Goal: Transaction & Acquisition: Obtain resource

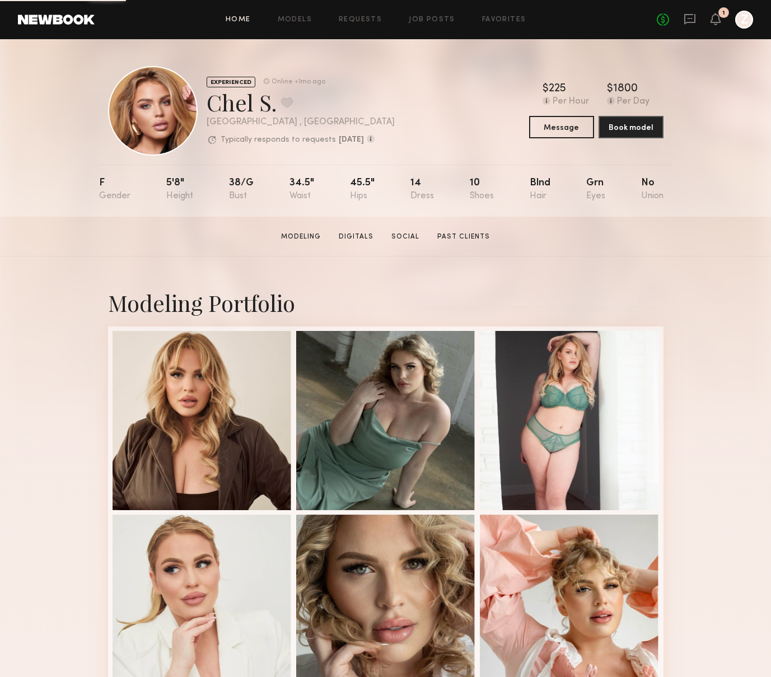
click at [237, 16] on link "Home" at bounding box center [238, 19] width 25 height 7
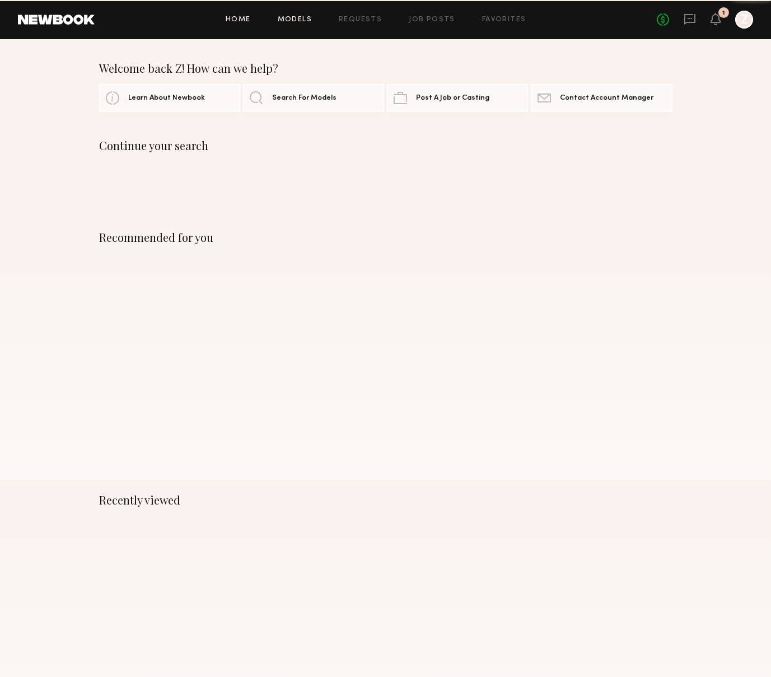
click at [294, 17] on link "Models" at bounding box center [295, 19] width 34 height 7
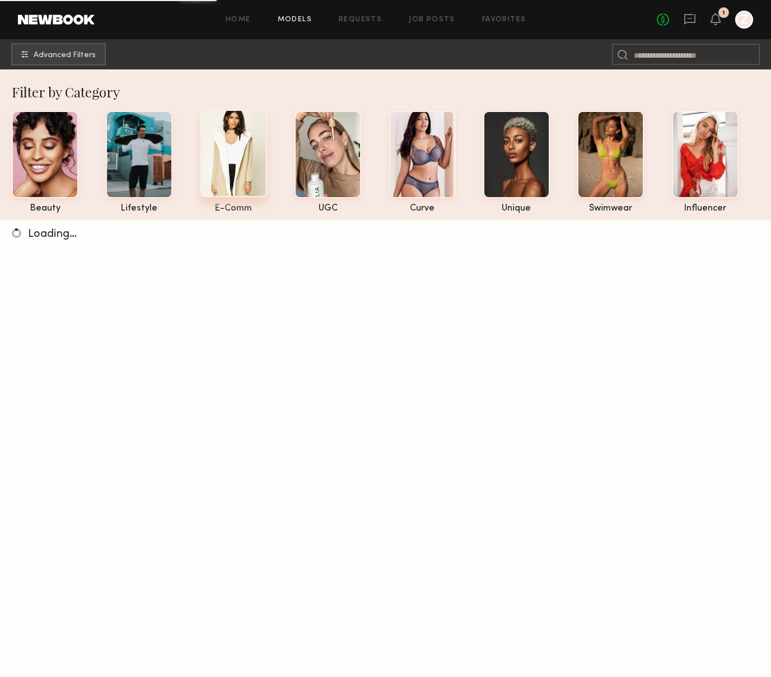
click at [239, 142] on div at bounding box center [233, 153] width 67 height 87
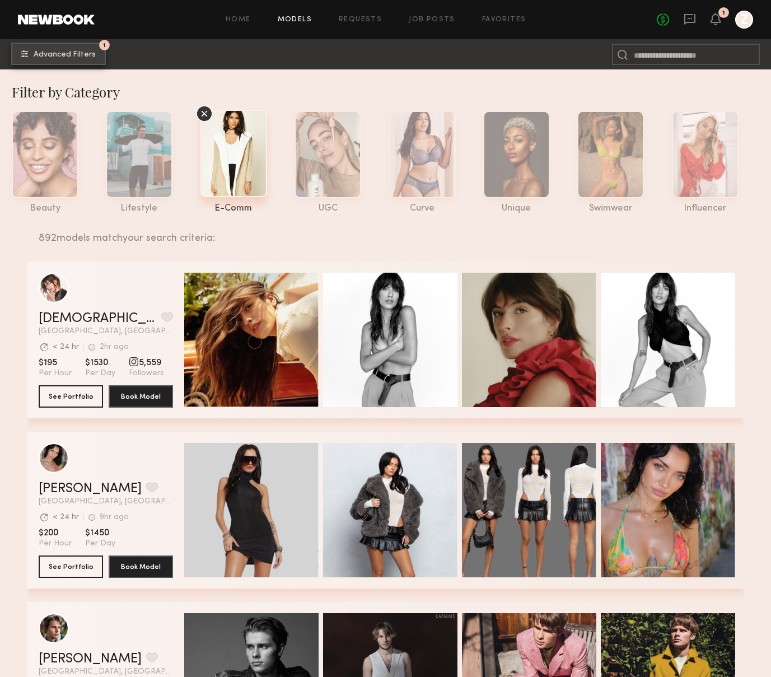
click at [72, 55] on span "Advanced Filters" at bounding box center [65, 55] width 62 height 8
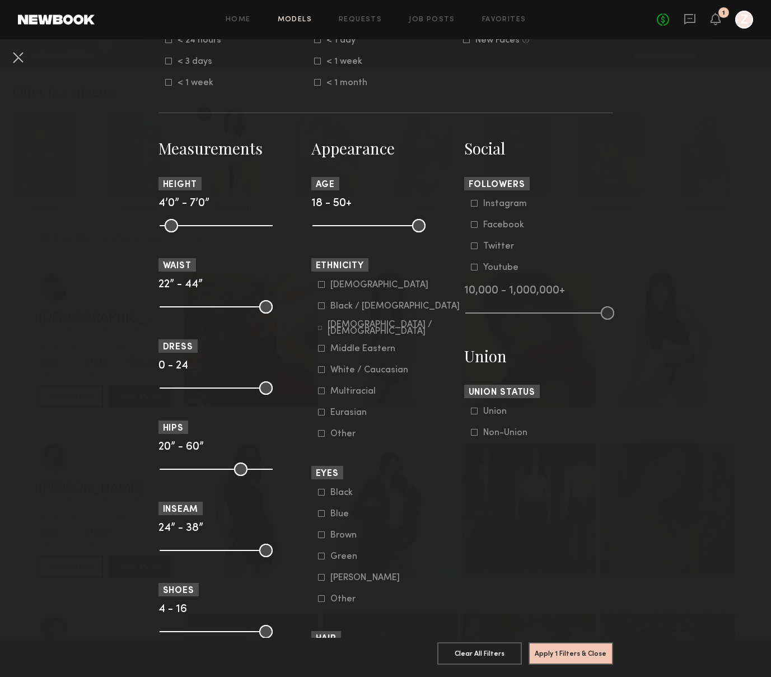
scroll to position [402, 0]
click at [337, 283] on div "Asian" at bounding box center [379, 284] width 98 height 7
click at [603, 649] on button "Apply 2 Filters & Close" at bounding box center [571, 653] width 85 height 22
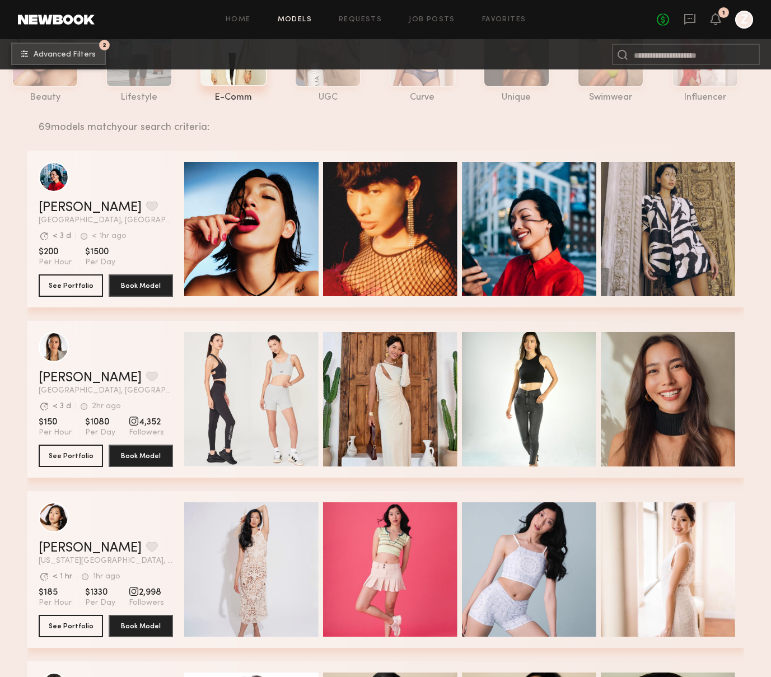
scroll to position [113, 0]
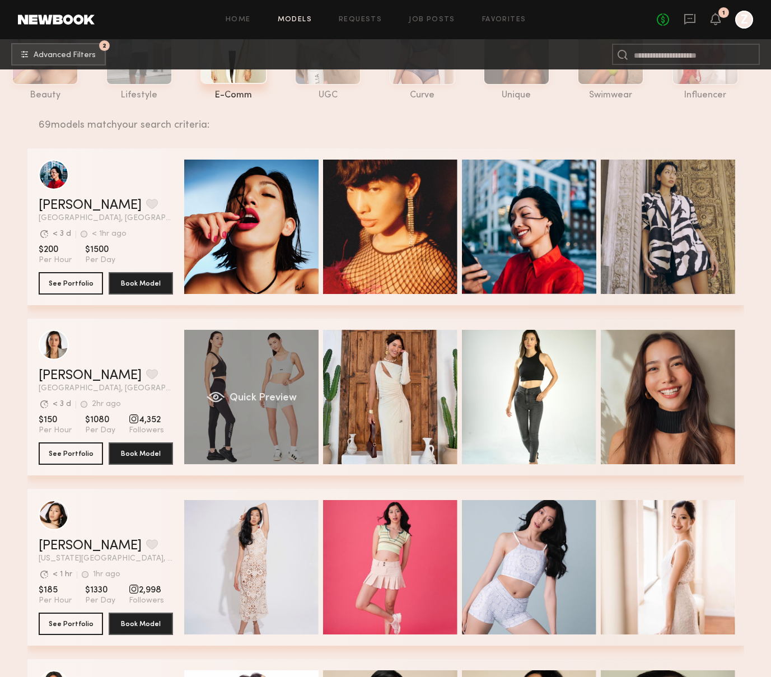
click at [269, 375] on div "Quick Preview" at bounding box center [251, 397] width 134 height 134
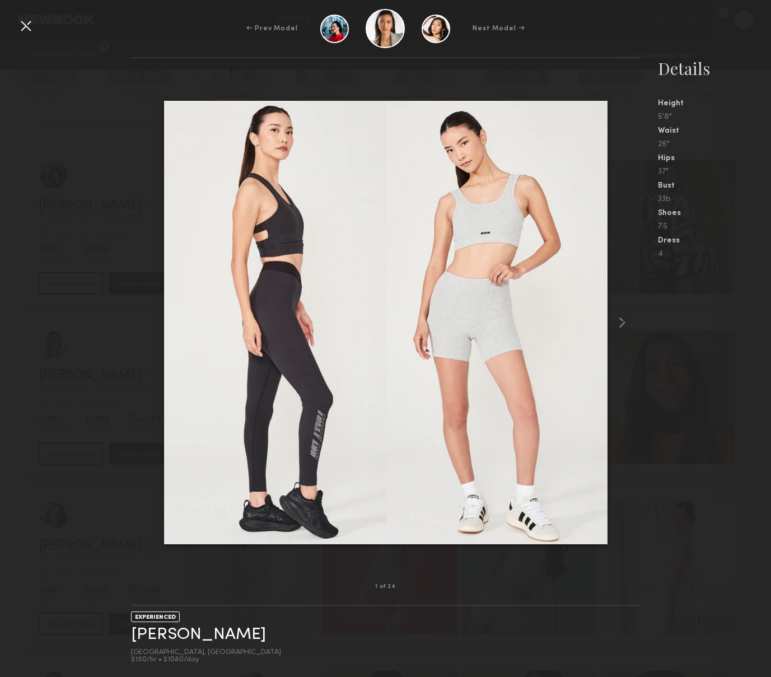
click at [563, 71] on nb-gallery-light "1 of 24" at bounding box center [385, 331] width 509 height 549
drag, startPoint x: 31, startPoint y: 26, endPoint x: 74, endPoint y: 16, distance: 44.3
click at [31, 26] on div at bounding box center [26, 26] width 18 height 18
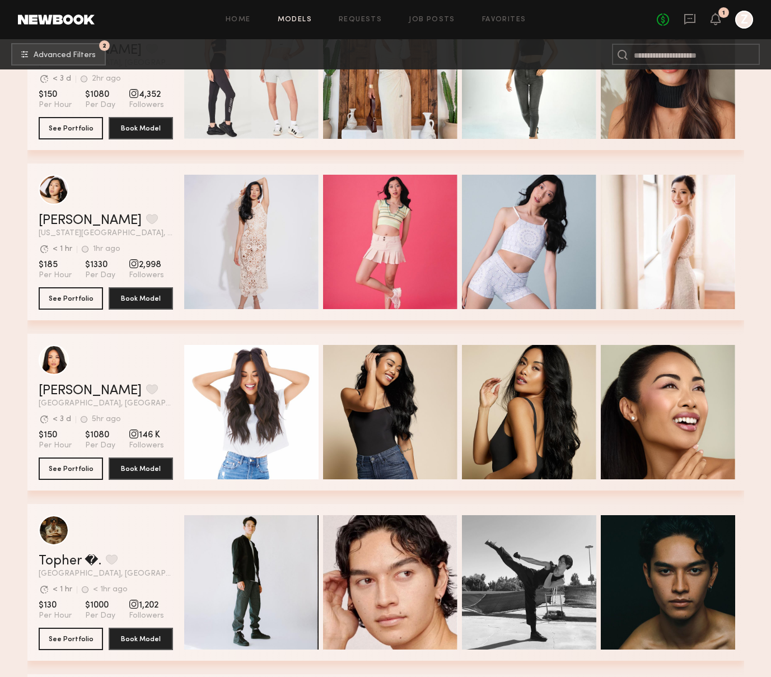
scroll to position [0, 0]
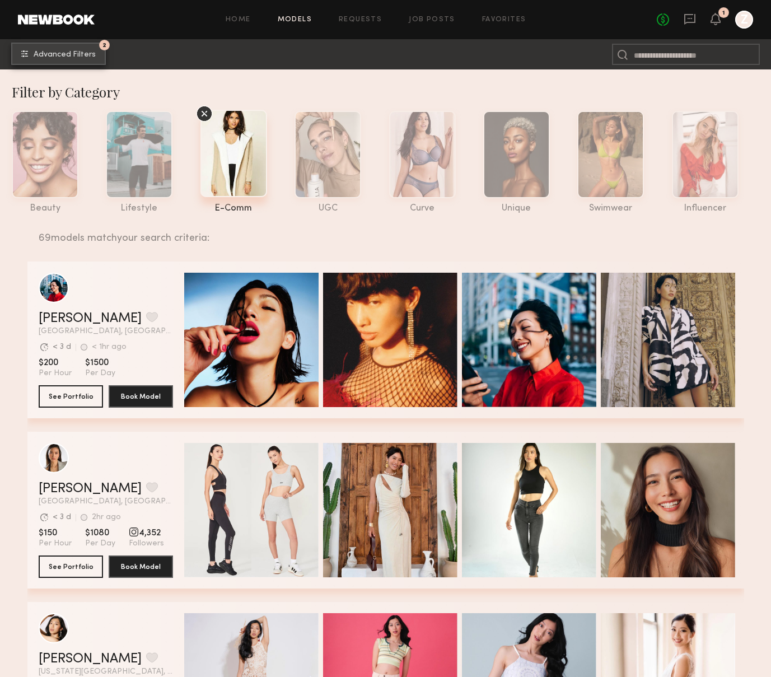
click at [62, 53] on span "Advanced Filters" at bounding box center [65, 55] width 62 height 8
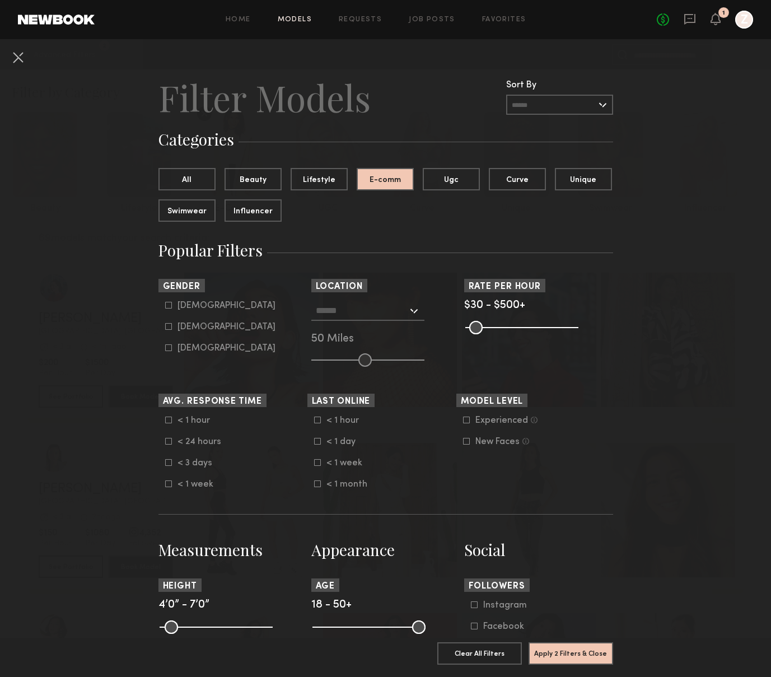
click at [381, 314] on input "text" at bounding box center [362, 310] width 92 height 19
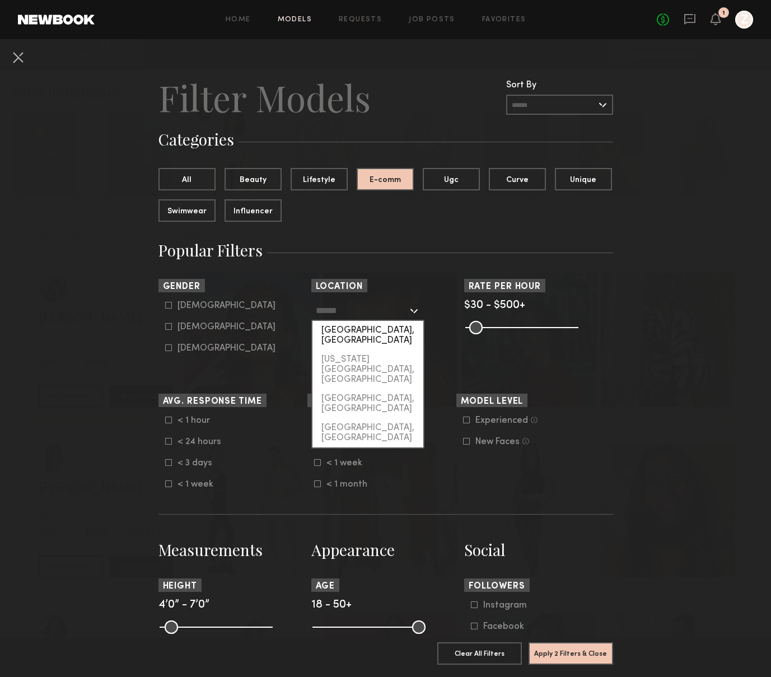
click at [376, 332] on div "[GEOGRAPHIC_DATA], [GEOGRAPHIC_DATA]" at bounding box center [368, 335] width 111 height 29
type input "**********"
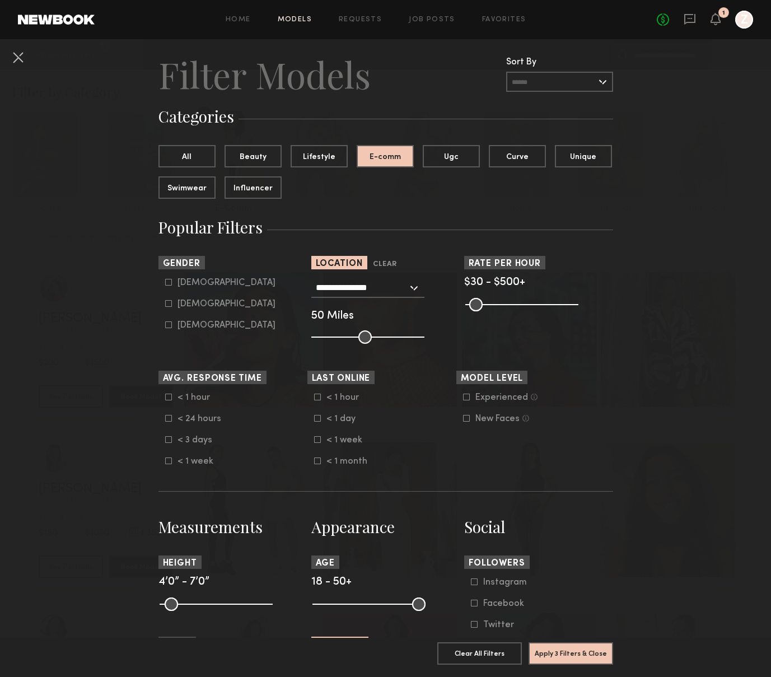
scroll to position [26, 0]
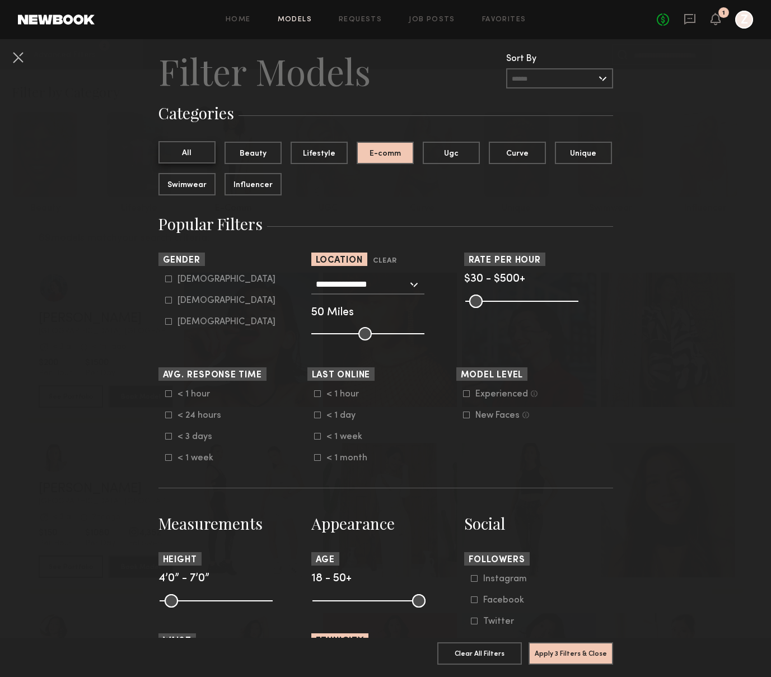
click at [201, 158] on button "All" at bounding box center [186, 152] width 57 height 22
click at [186, 299] on div "Female" at bounding box center [227, 300] width 98 height 7
type input "**"
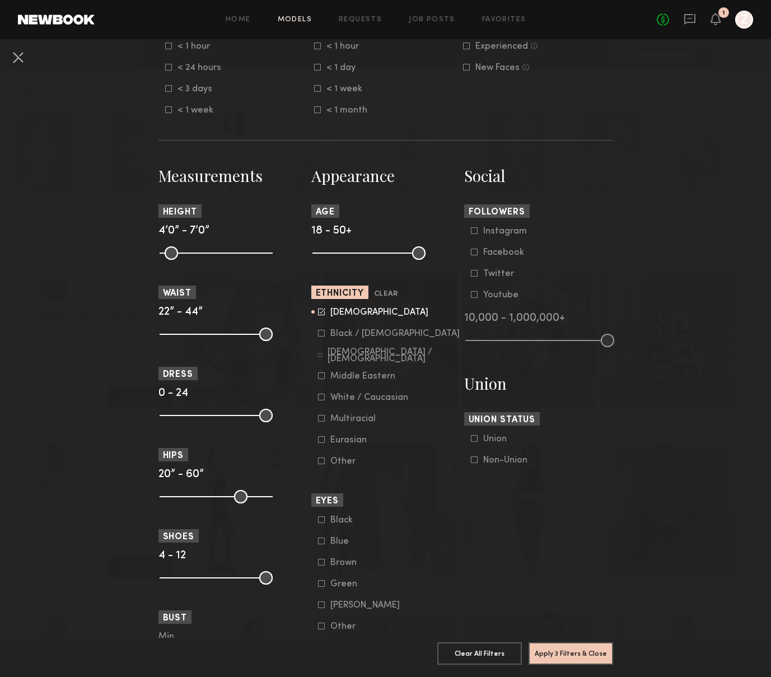
scroll to position [393, 0]
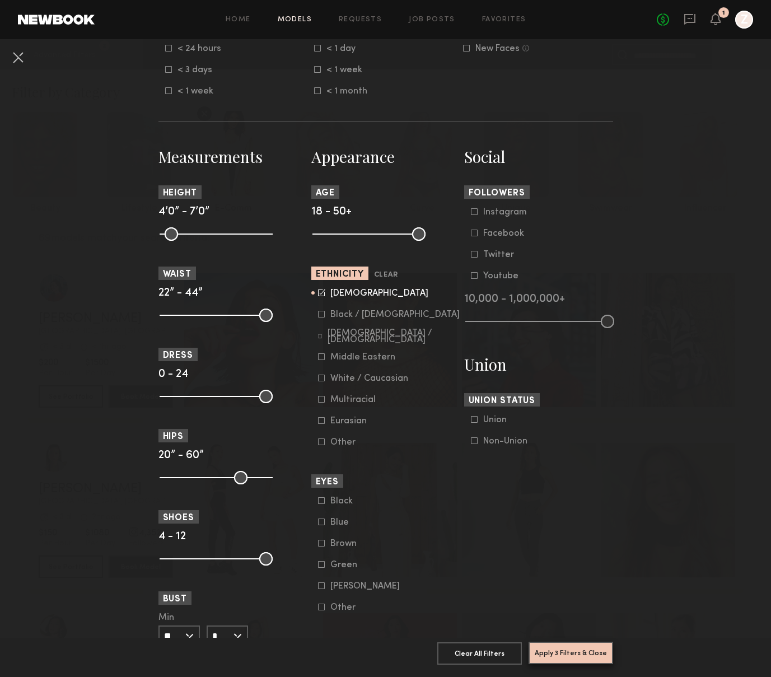
click at [562, 655] on button "Apply 3 Filters & Close" at bounding box center [571, 653] width 85 height 22
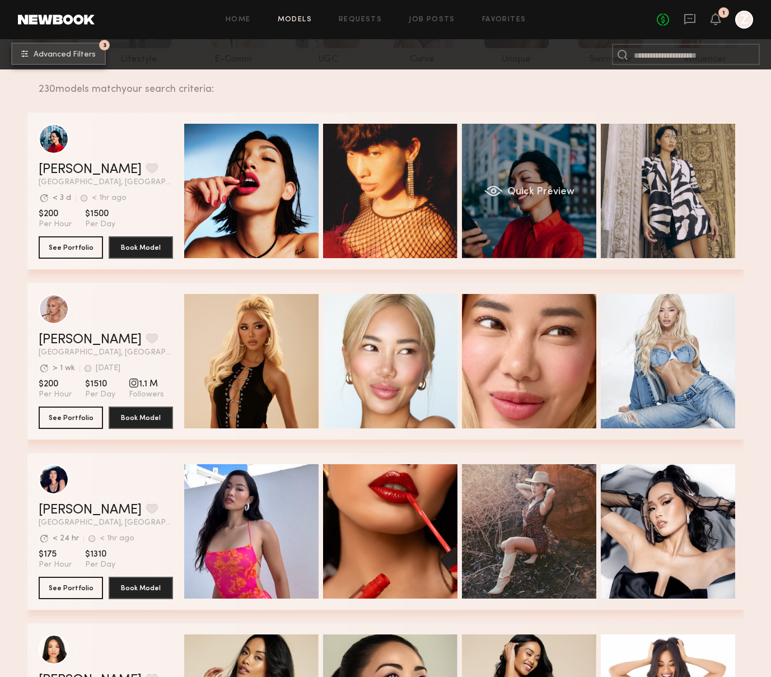
scroll to position [176, 0]
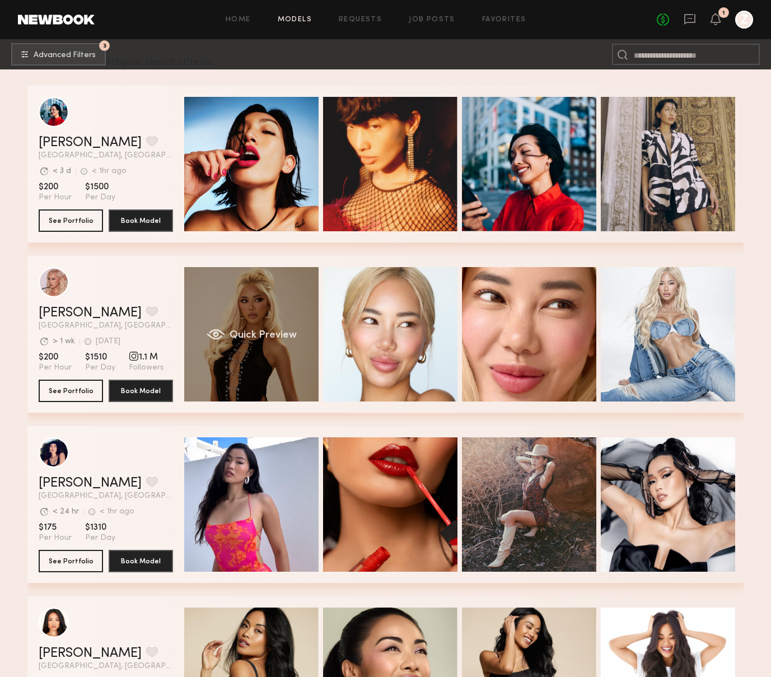
click at [246, 297] on div "Quick Preview" at bounding box center [251, 334] width 134 height 134
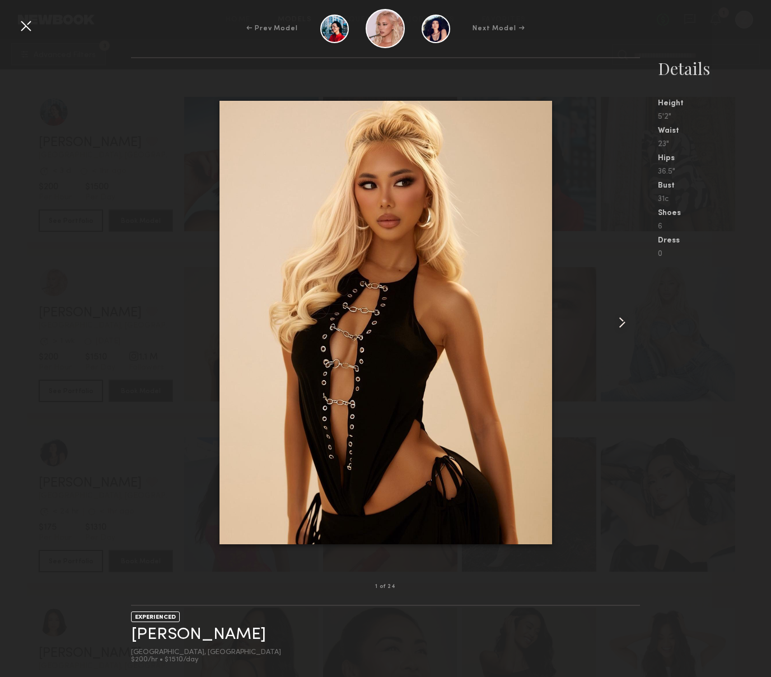
click at [624, 324] on common-icon at bounding box center [622, 323] width 18 height 18
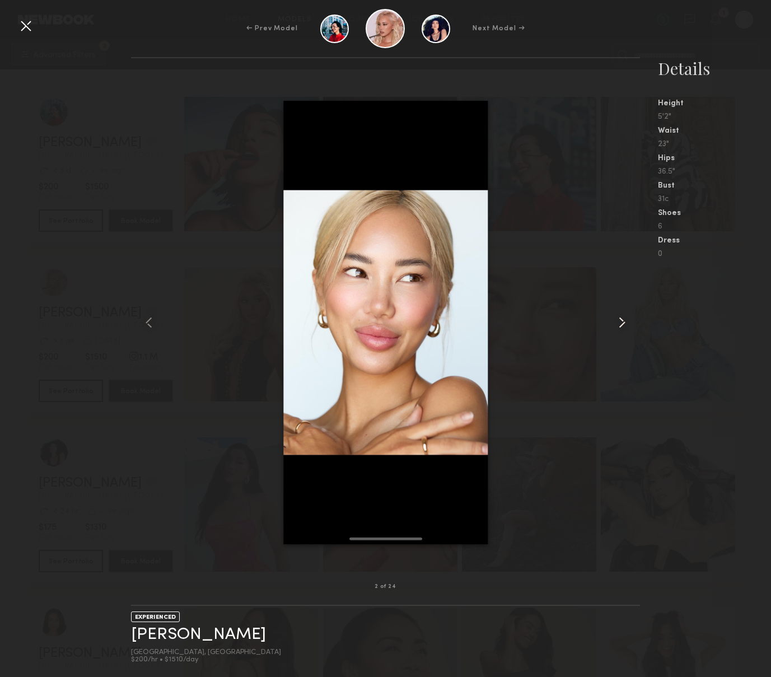
click at [624, 324] on common-icon at bounding box center [622, 323] width 18 height 18
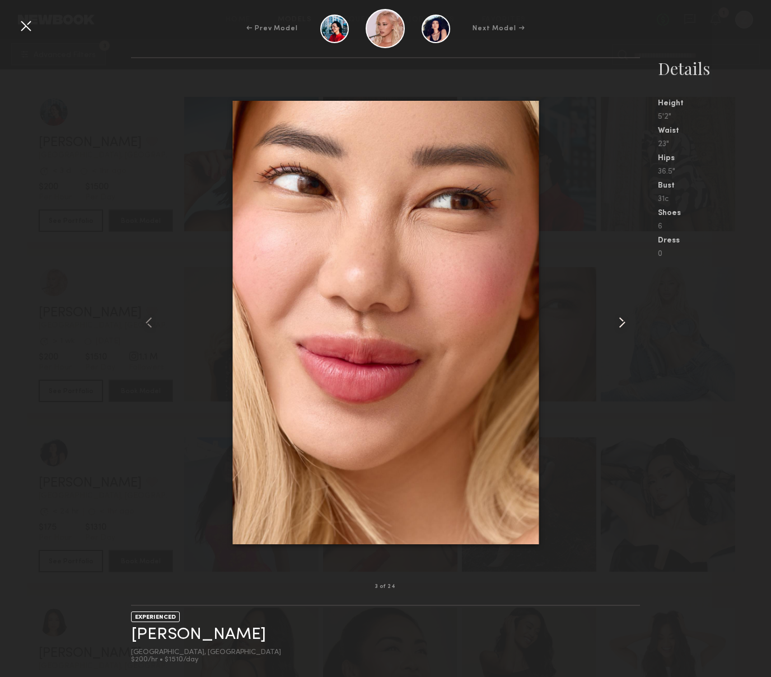
click at [624, 324] on common-icon at bounding box center [622, 323] width 18 height 18
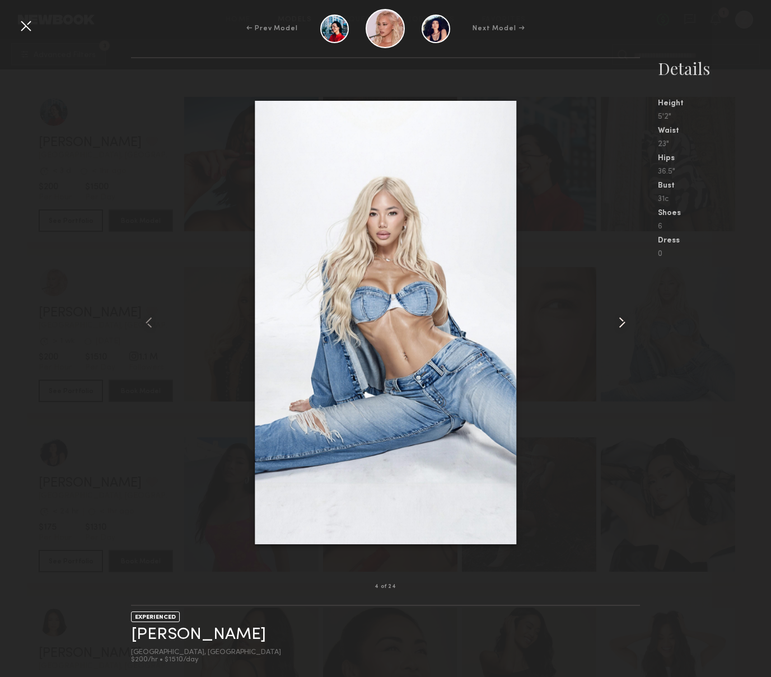
click at [624, 324] on common-icon at bounding box center [622, 323] width 18 height 18
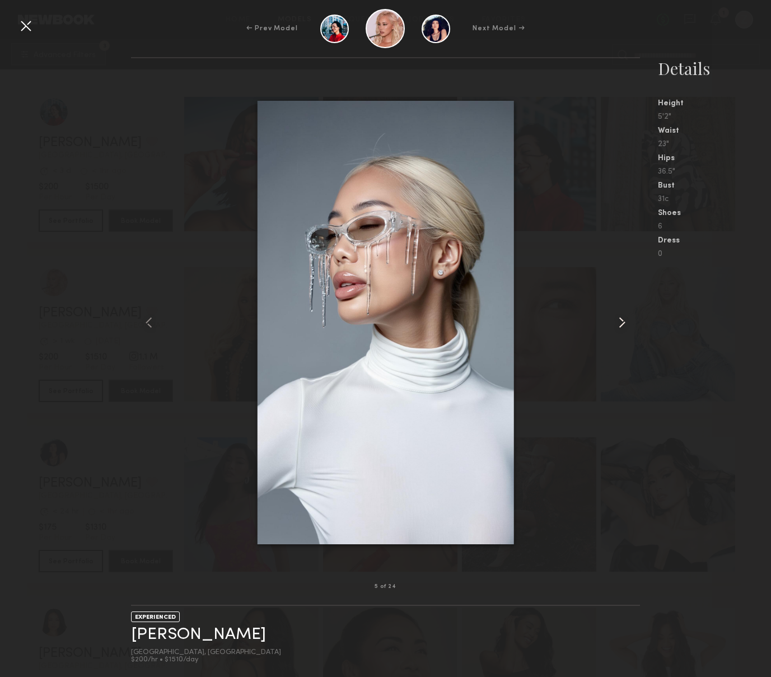
click at [624, 324] on common-icon at bounding box center [622, 323] width 18 height 18
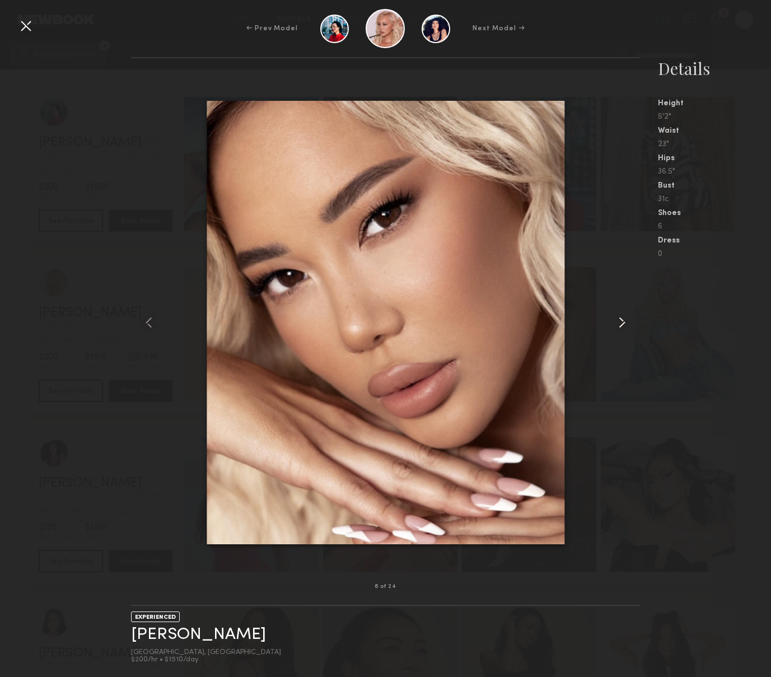
click at [624, 324] on common-icon at bounding box center [622, 323] width 18 height 18
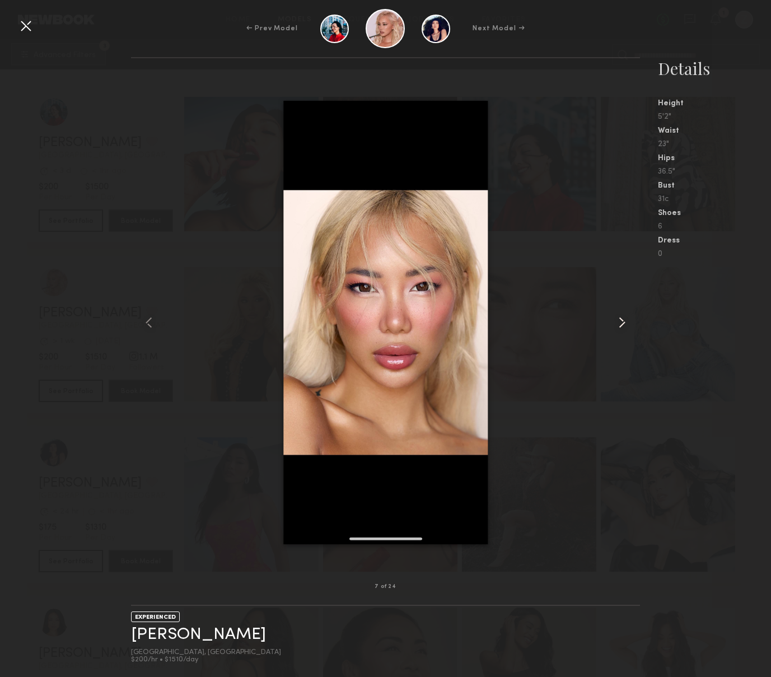
click at [624, 324] on common-icon at bounding box center [622, 323] width 18 height 18
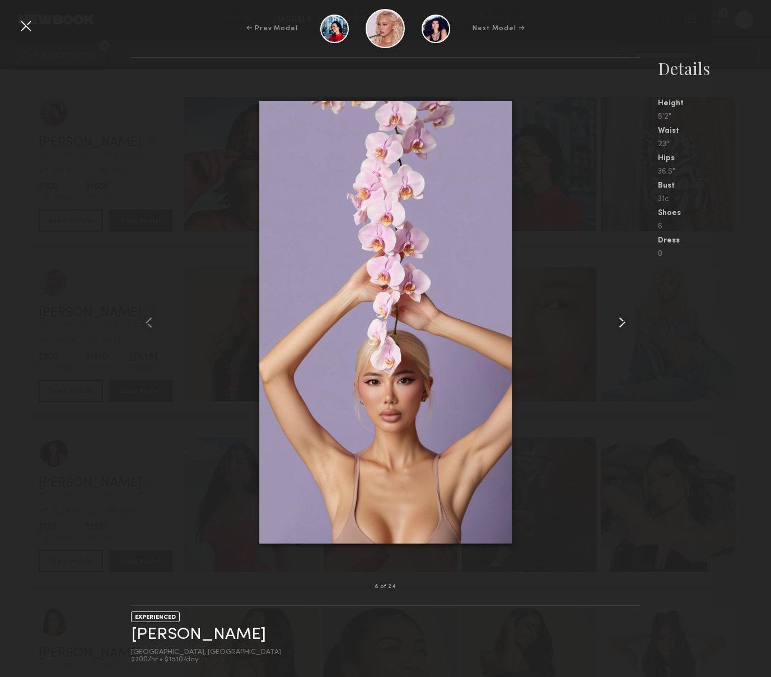
click at [624, 324] on common-icon at bounding box center [622, 323] width 18 height 18
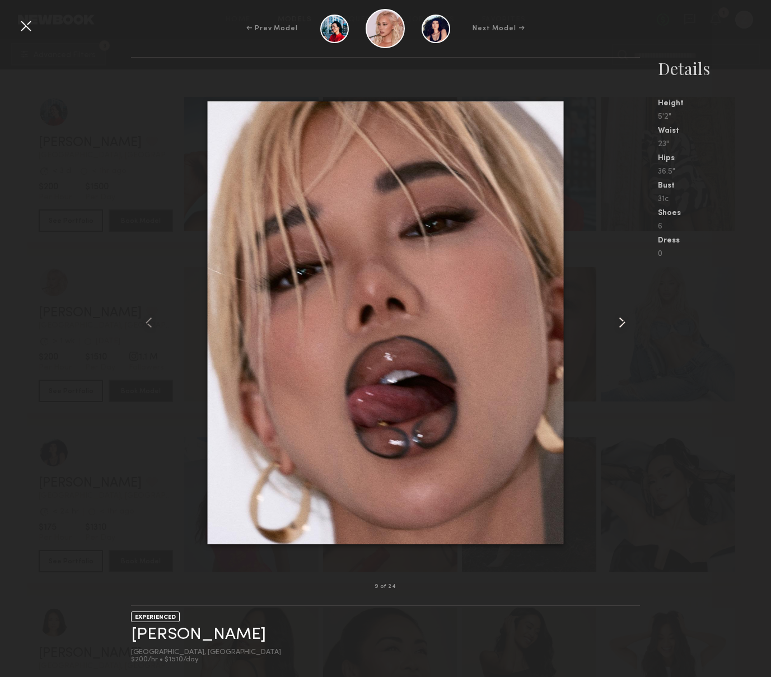
click at [624, 324] on common-icon at bounding box center [622, 323] width 18 height 18
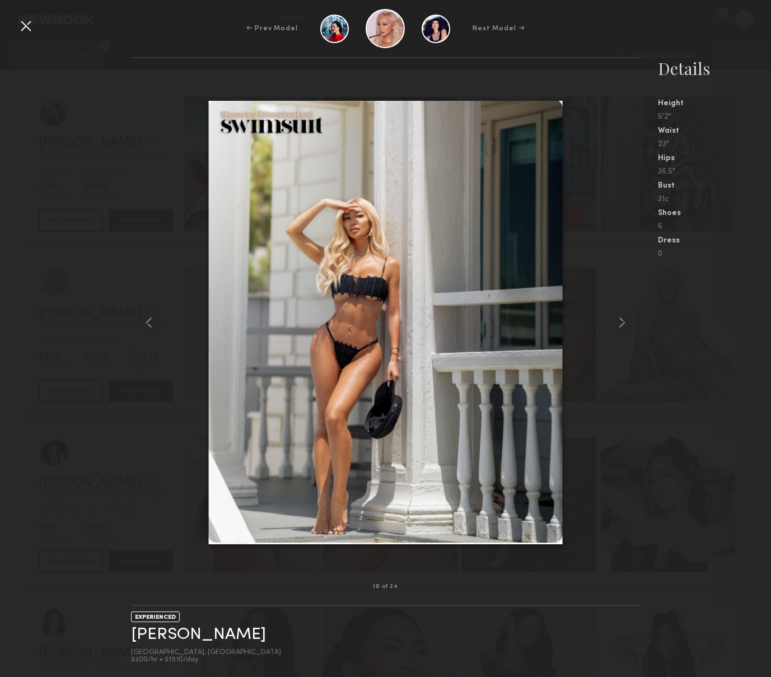
click at [720, 302] on nb-gallery-model-stats "Details Height 5'2" Waist 23" Hips 36.5" Bust 31c Shoes 6 Dress 0" at bounding box center [705, 367] width 131 height 620
click at [32, 25] on div at bounding box center [26, 26] width 18 height 18
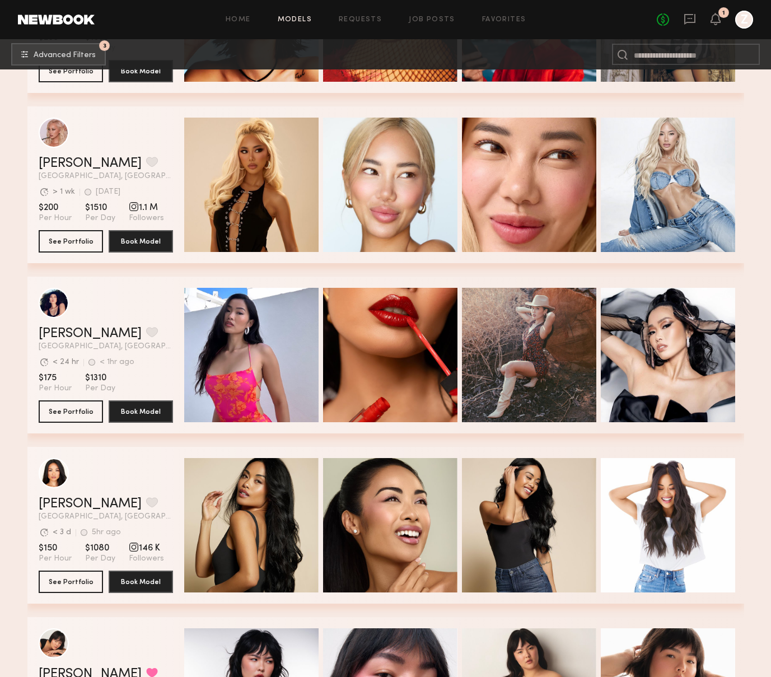
scroll to position [335, 0]
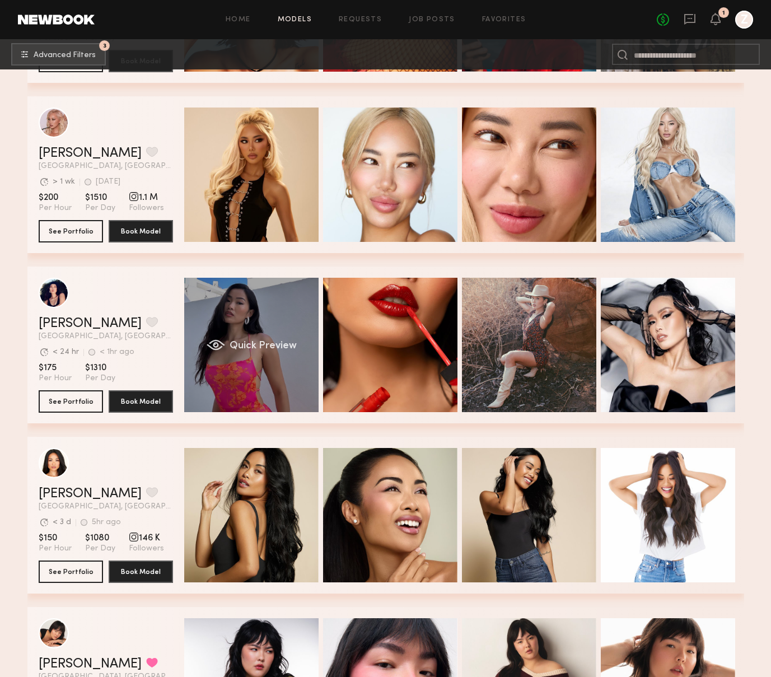
click at [264, 310] on div "Quick Preview" at bounding box center [251, 345] width 134 height 134
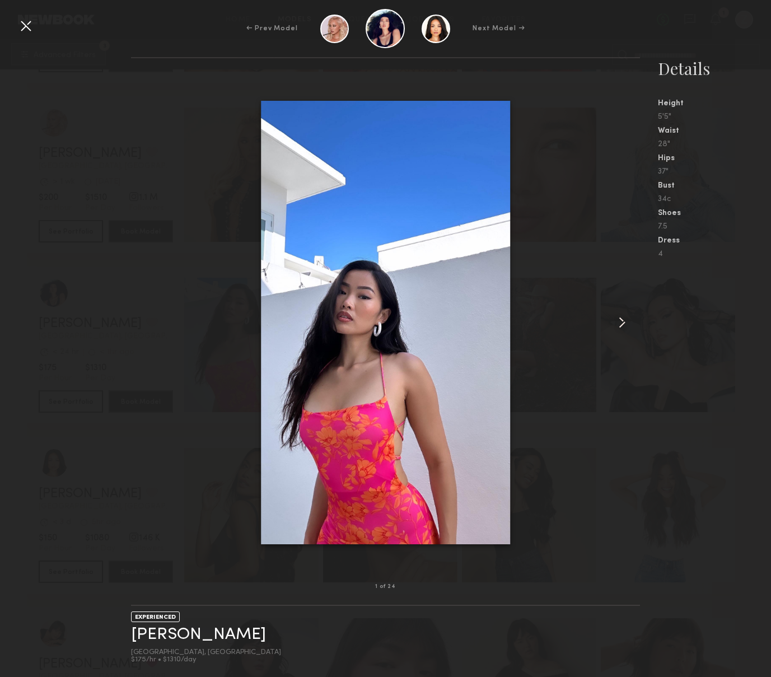
click at [623, 321] on common-icon at bounding box center [622, 323] width 18 height 18
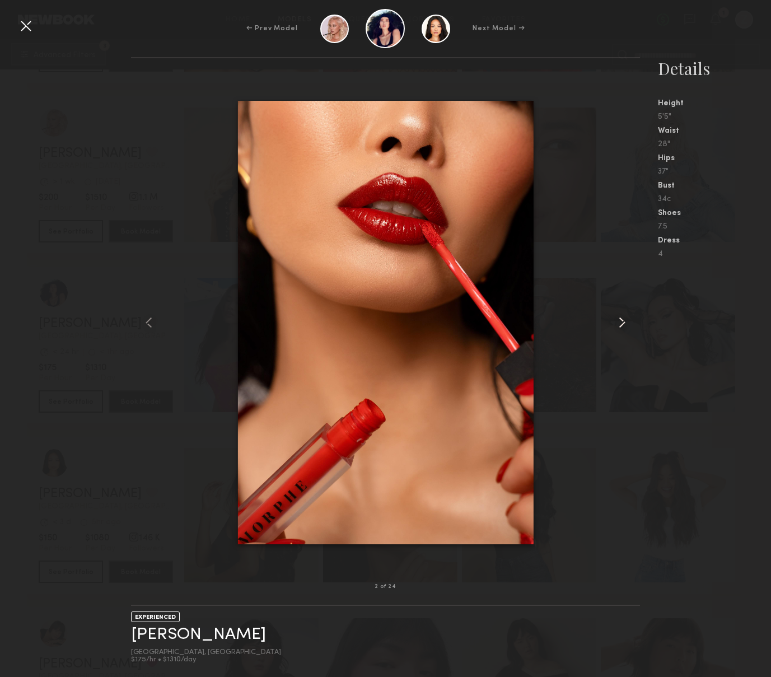
click at [623, 321] on common-icon at bounding box center [622, 323] width 18 height 18
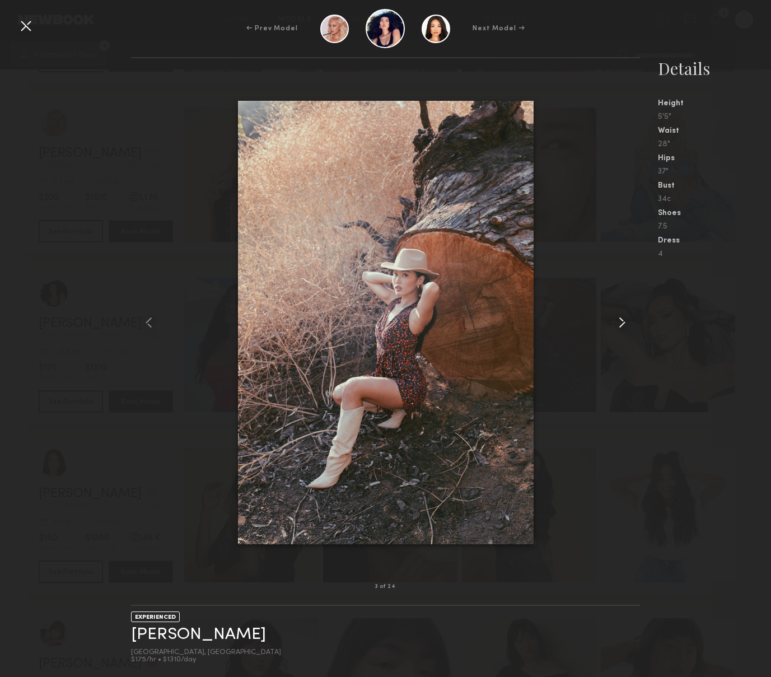
click at [623, 321] on common-icon at bounding box center [622, 323] width 18 height 18
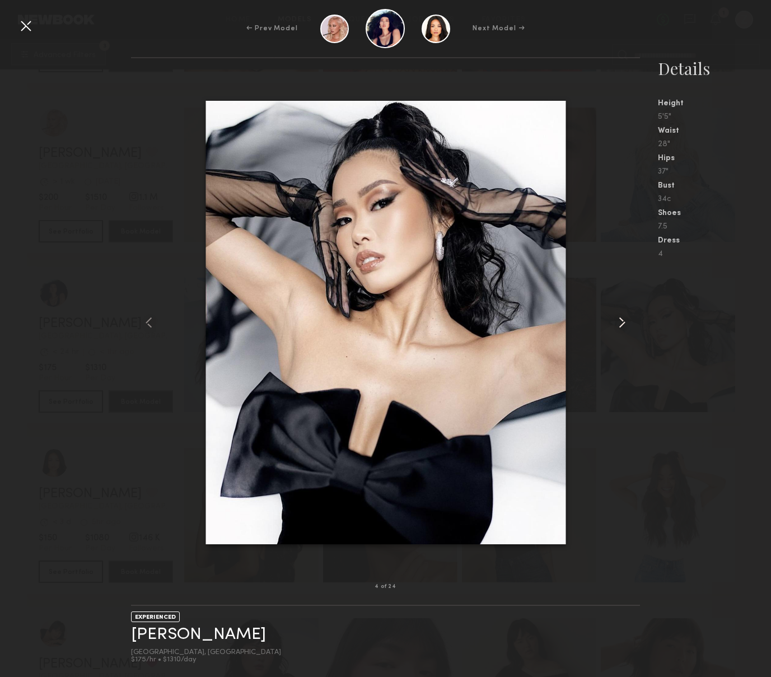
click at [623, 321] on common-icon at bounding box center [622, 323] width 18 height 18
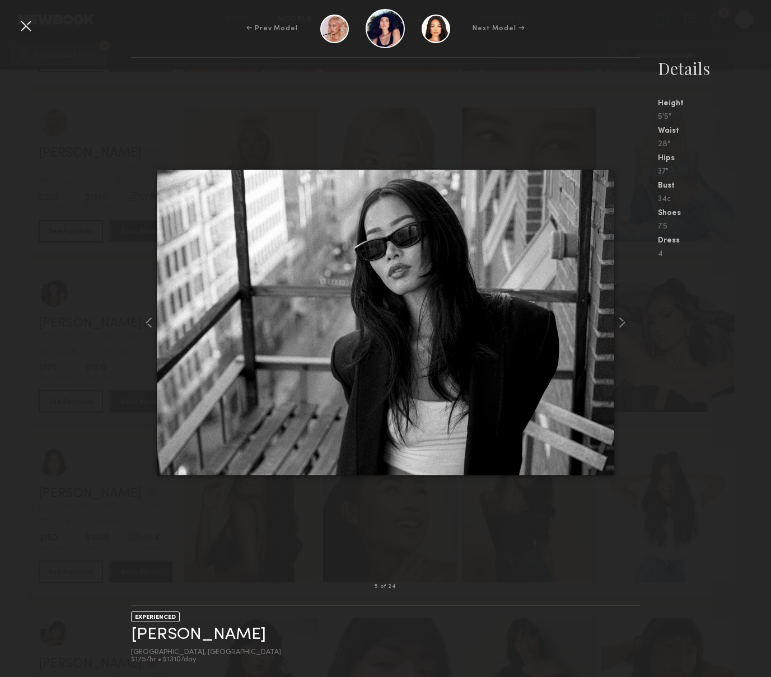
click at [744, 330] on nb-gallery-model-stats "Details Height 5'5" Waist 28" Hips 37" Bust 34c Shoes 7.5 Dress 4" at bounding box center [705, 367] width 131 height 620
drag, startPoint x: 28, startPoint y: 24, endPoint x: 124, endPoint y: 29, distance: 96.4
click at [28, 24] on div at bounding box center [26, 26] width 18 height 18
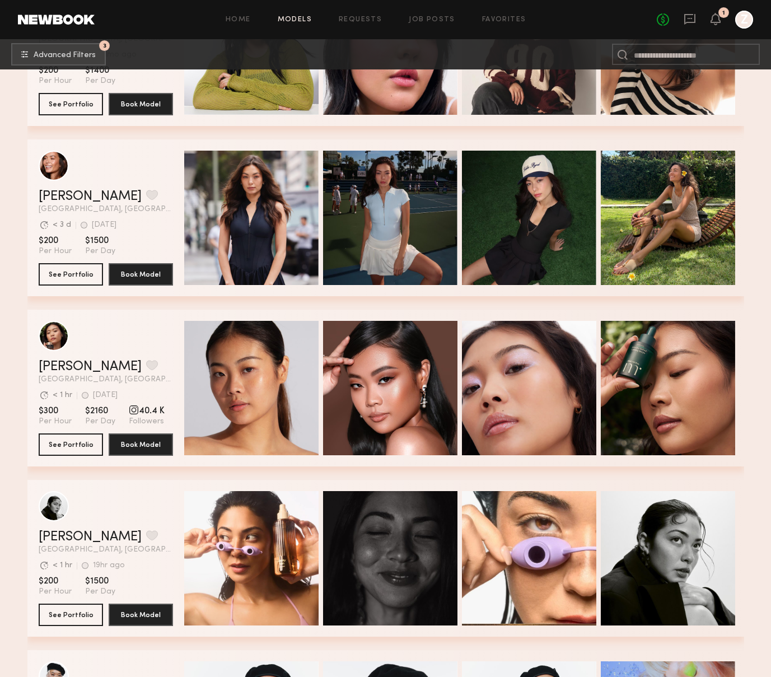
scroll to position [974, 0]
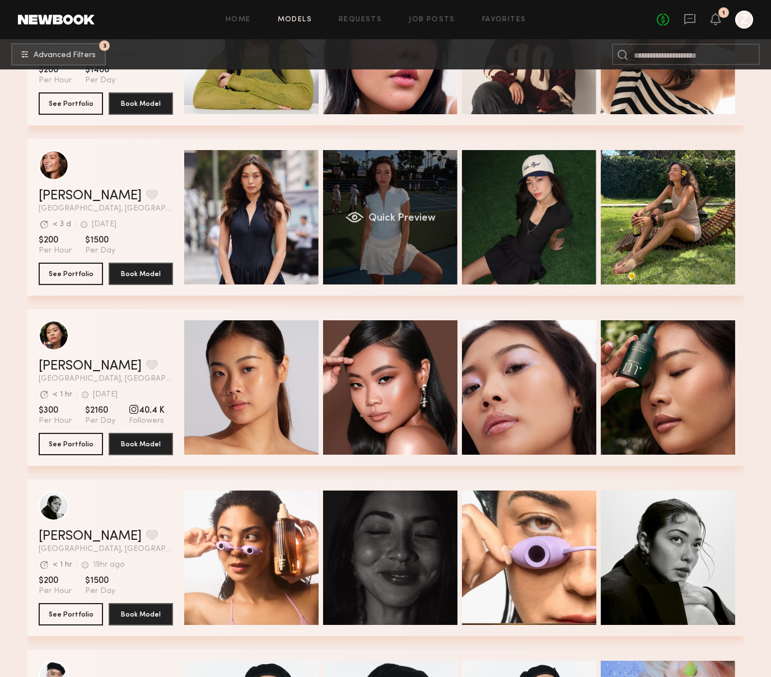
click at [389, 180] on div "Quick Preview" at bounding box center [390, 217] width 134 height 134
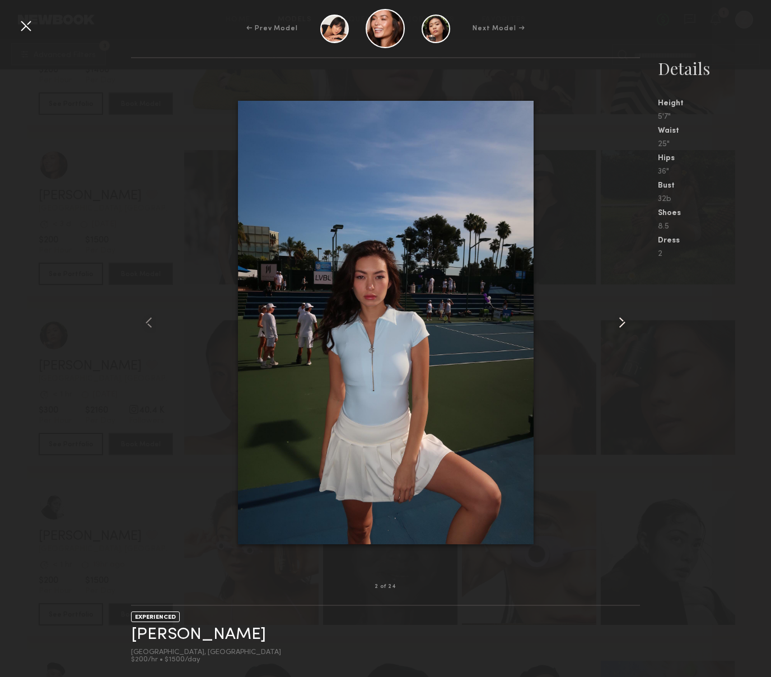
click at [621, 320] on common-icon at bounding box center [622, 323] width 18 height 18
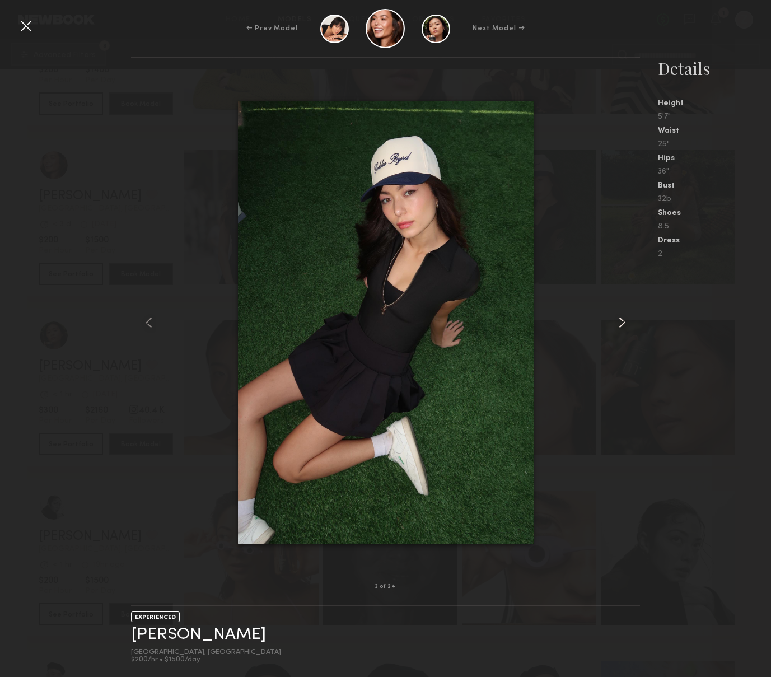
click at [621, 320] on common-icon at bounding box center [622, 323] width 18 height 18
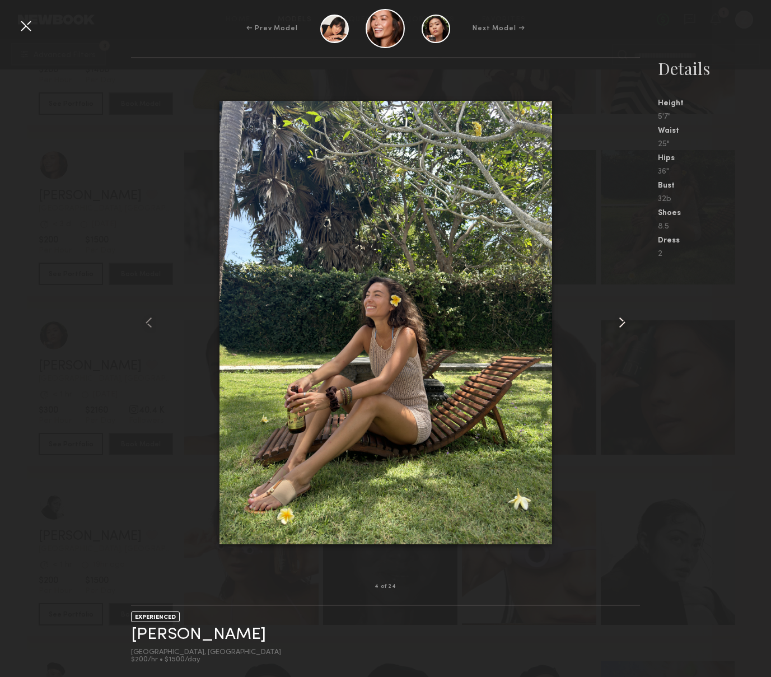
click at [621, 320] on common-icon at bounding box center [622, 323] width 18 height 18
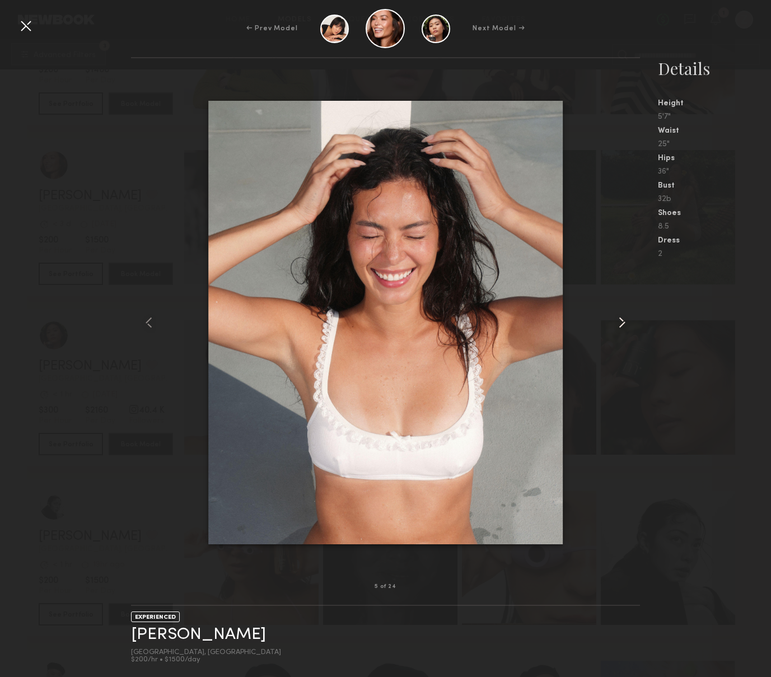
click at [621, 320] on common-icon at bounding box center [622, 323] width 18 height 18
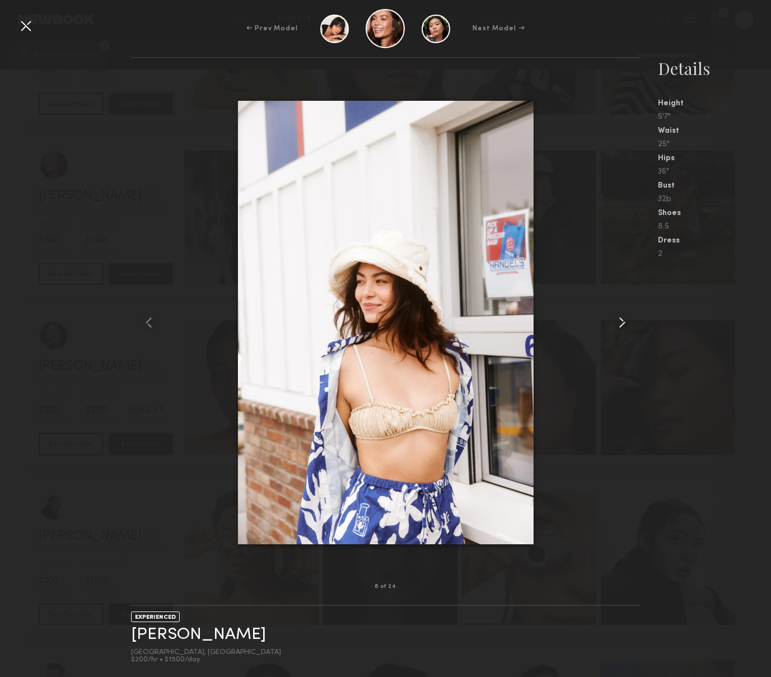
click at [621, 320] on common-icon at bounding box center [622, 323] width 18 height 18
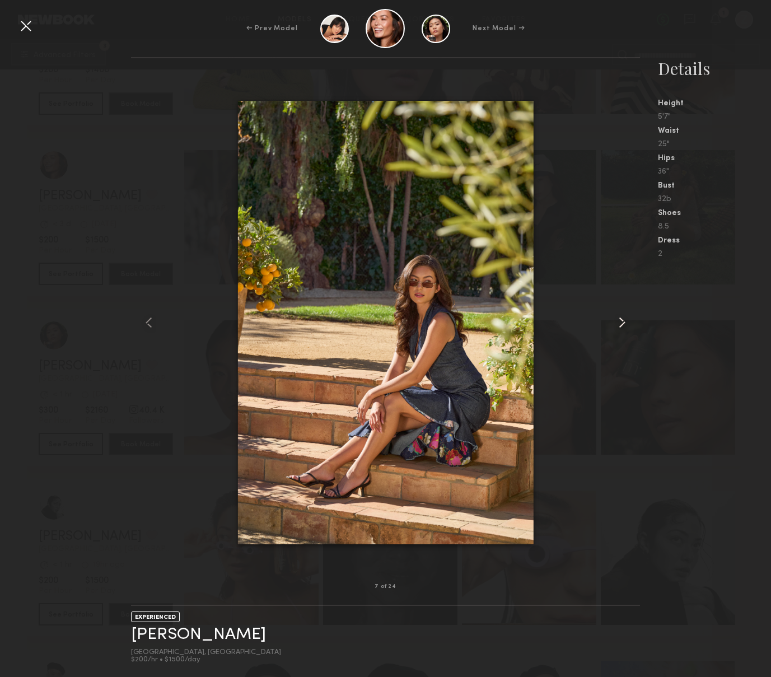
click at [621, 320] on common-icon at bounding box center [622, 323] width 18 height 18
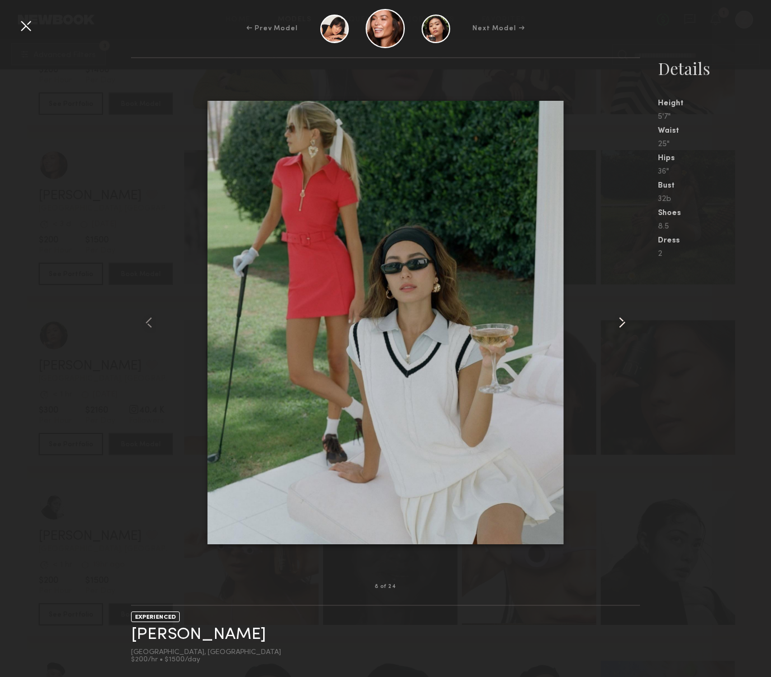
click at [621, 320] on common-icon at bounding box center [622, 323] width 18 height 18
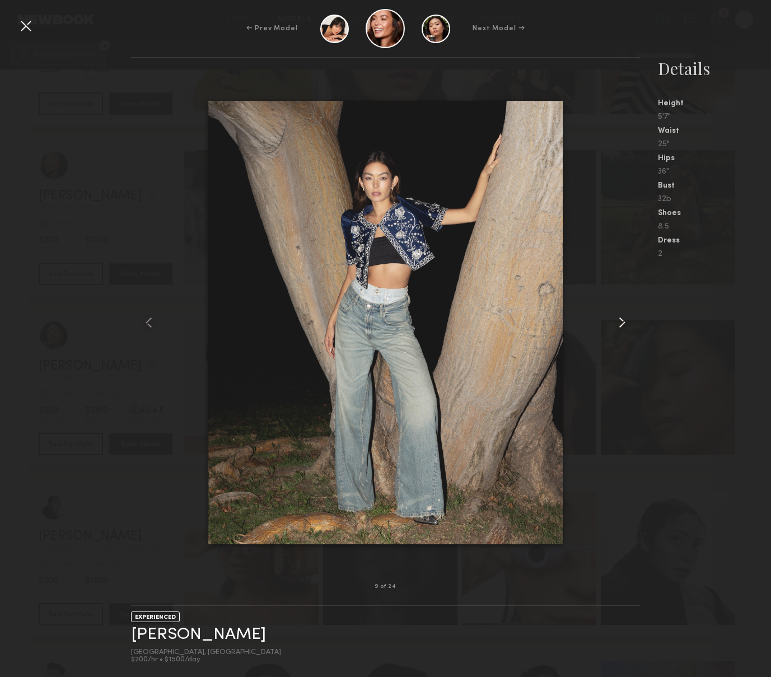
click at [621, 320] on common-icon at bounding box center [622, 323] width 18 height 18
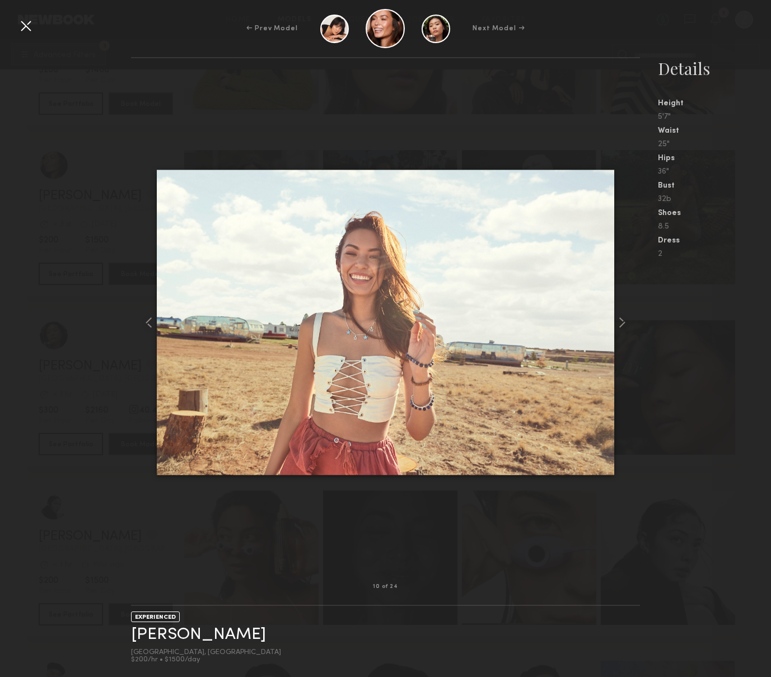
click at [719, 323] on nb-gallery-model-stats "Details Height 5'7" Waist 25" Hips 36" Bust 32b Shoes 8.5 Dress 2" at bounding box center [705, 367] width 131 height 620
click at [26, 25] on div at bounding box center [26, 26] width 18 height 18
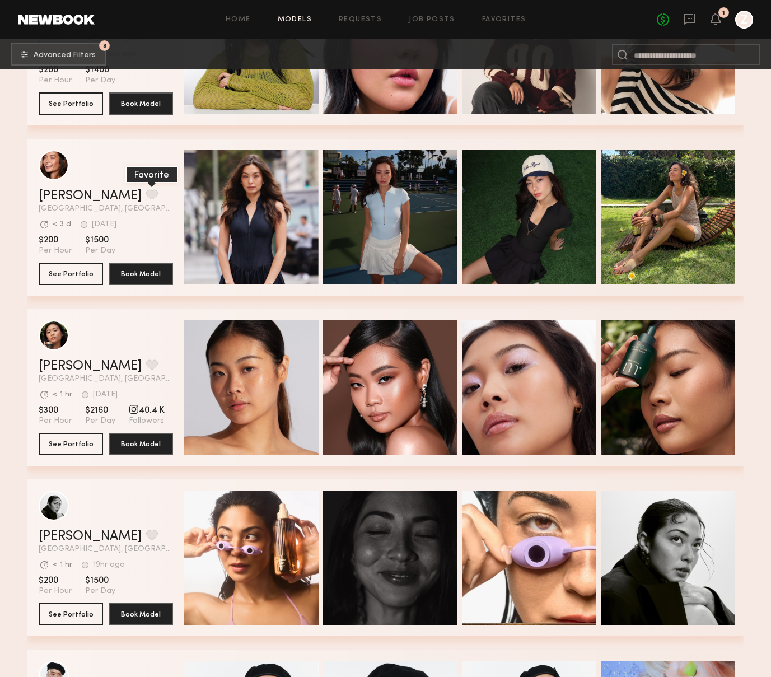
click at [146, 191] on button "grid" at bounding box center [152, 194] width 12 height 10
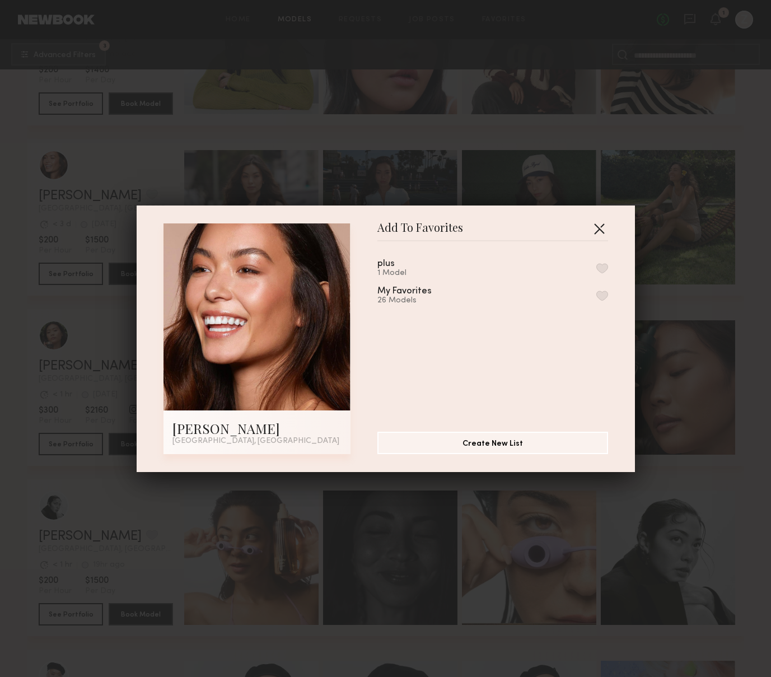
click at [600, 225] on button "button" at bounding box center [599, 229] width 18 height 18
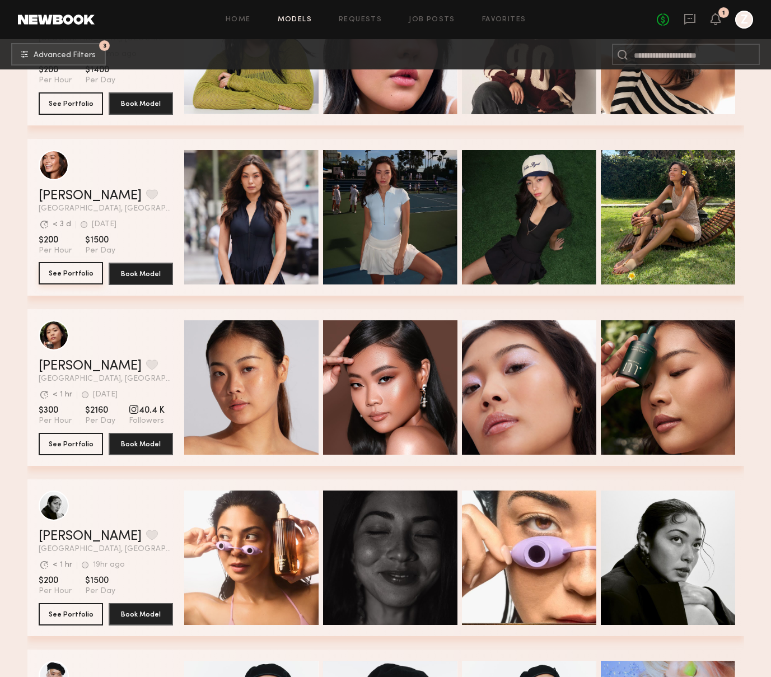
click at [52, 277] on button "See Portfolio" at bounding box center [71, 273] width 64 height 22
click at [146, 194] on button "grid" at bounding box center [152, 194] width 12 height 10
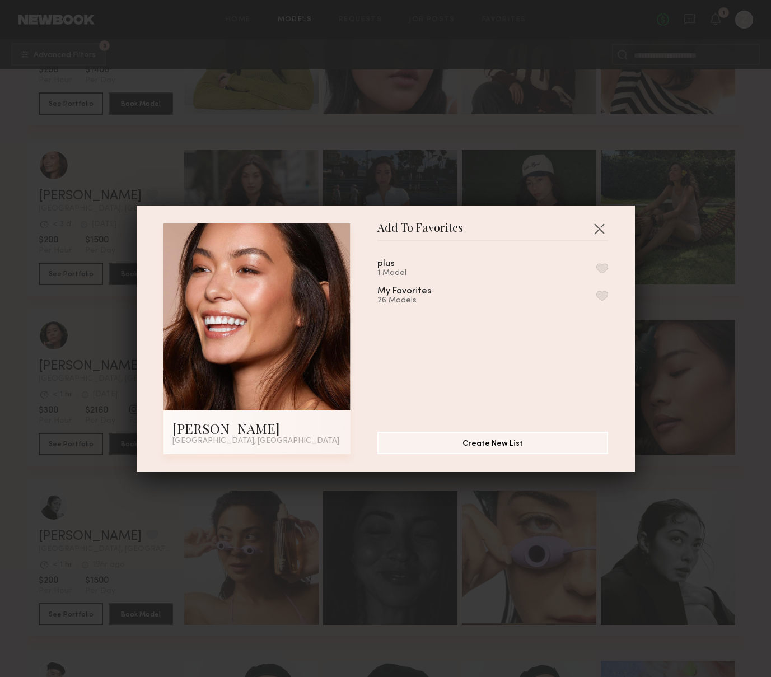
click at [604, 295] on button "button" at bounding box center [602, 296] width 12 height 10
click at [703, 390] on div "Add To Favorites Tia M. Los Angeles, CA Add To Favorites plus 1 Model My Favori…" at bounding box center [385, 338] width 771 height 677
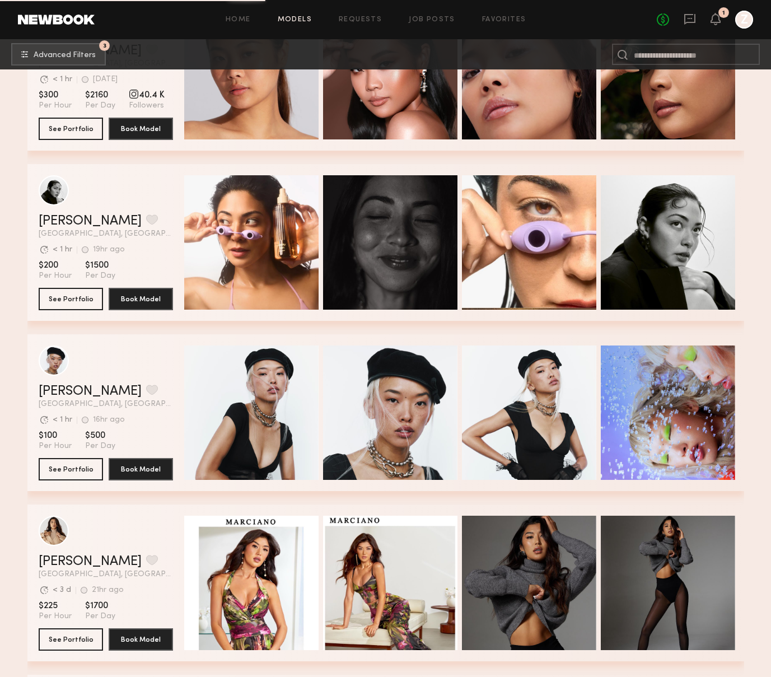
scroll to position [1289, 0]
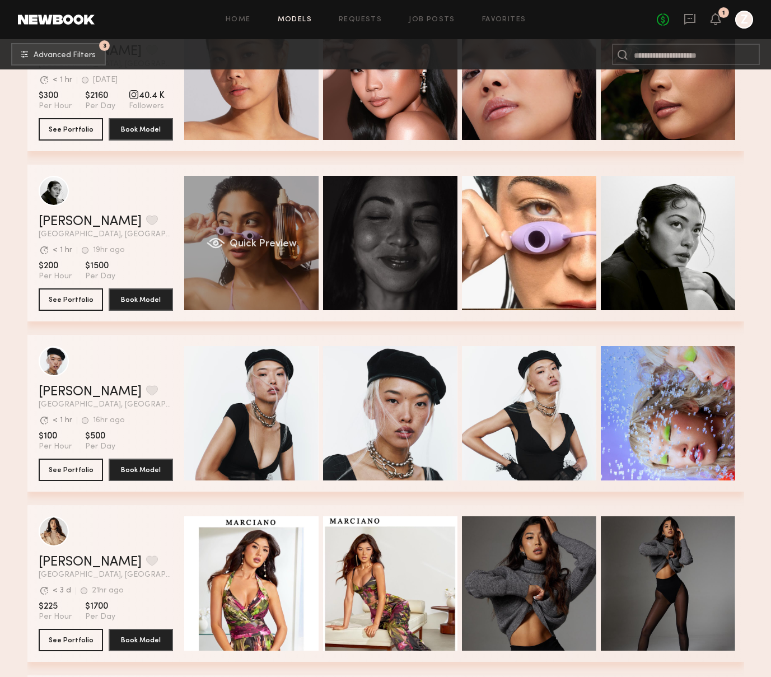
click at [239, 211] on div "Quick Preview" at bounding box center [251, 243] width 134 height 134
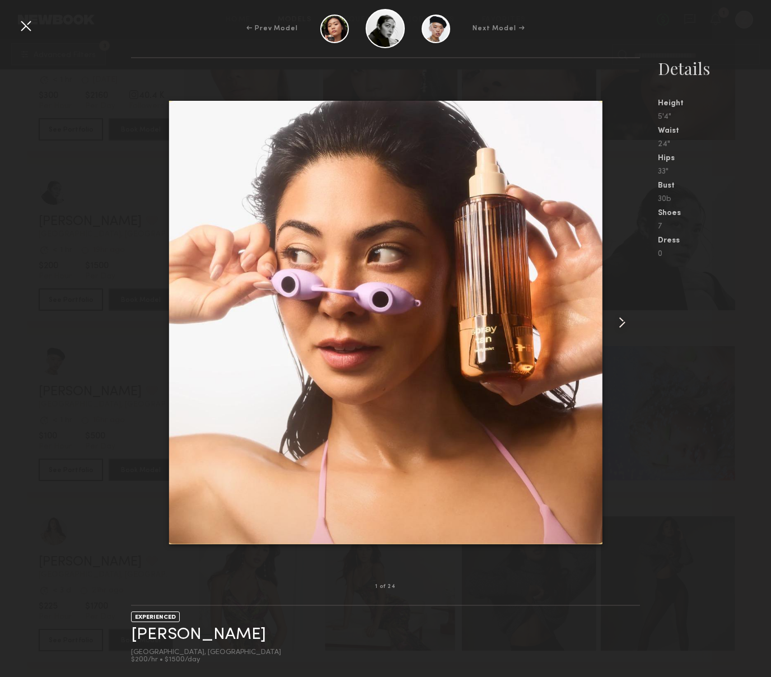
click at [620, 327] on common-icon at bounding box center [622, 323] width 18 height 18
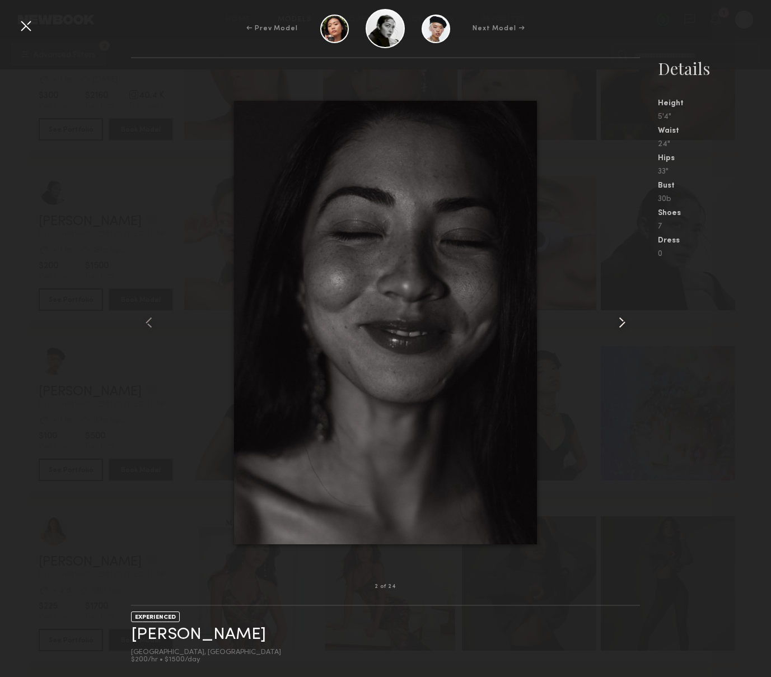
click at [620, 327] on common-icon at bounding box center [622, 323] width 18 height 18
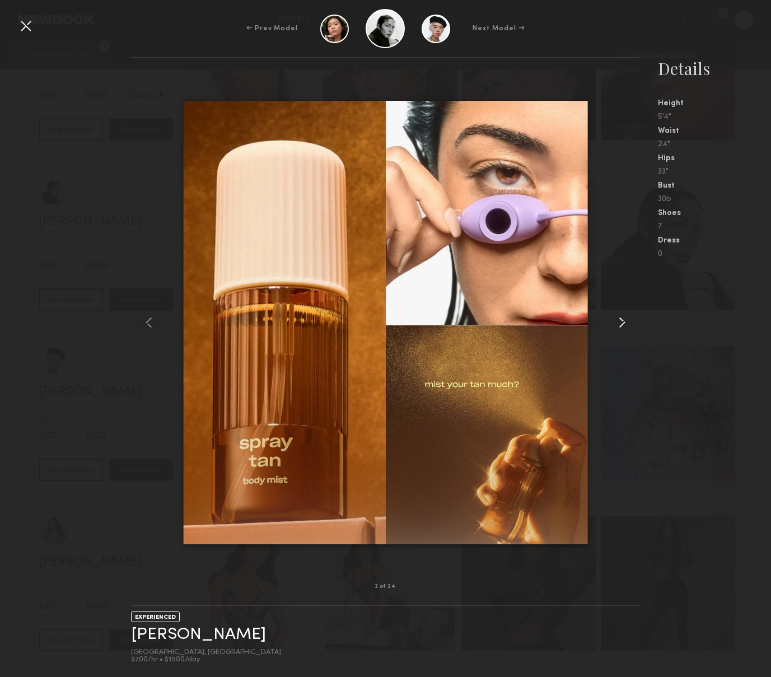
click at [620, 327] on common-icon at bounding box center [622, 323] width 18 height 18
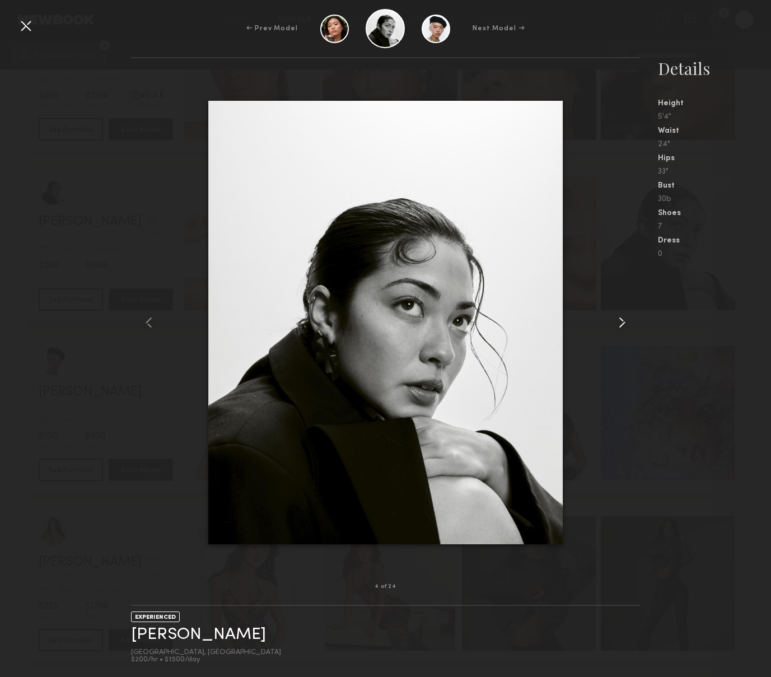
click at [620, 327] on common-icon at bounding box center [622, 323] width 18 height 18
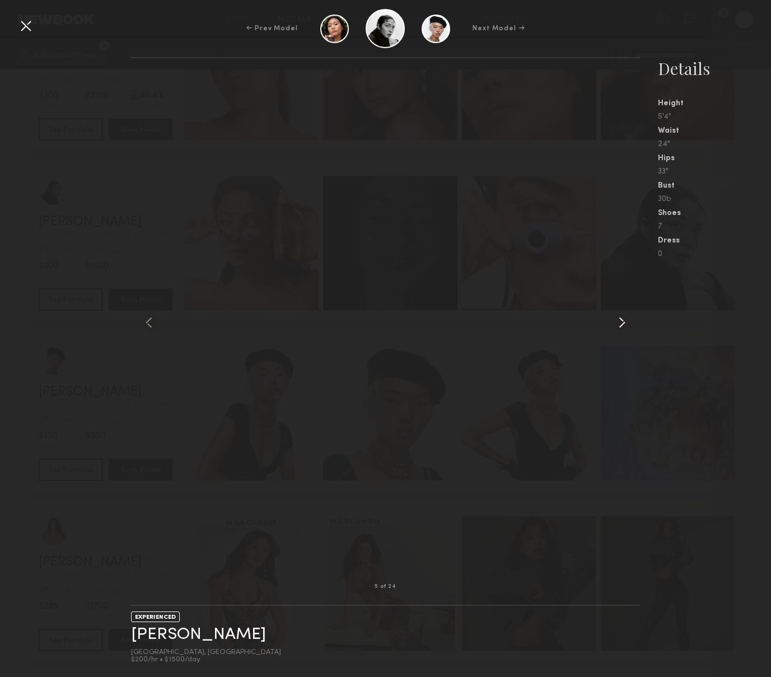
click at [620, 327] on common-icon at bounding box center [622, 323] width 18 height 18
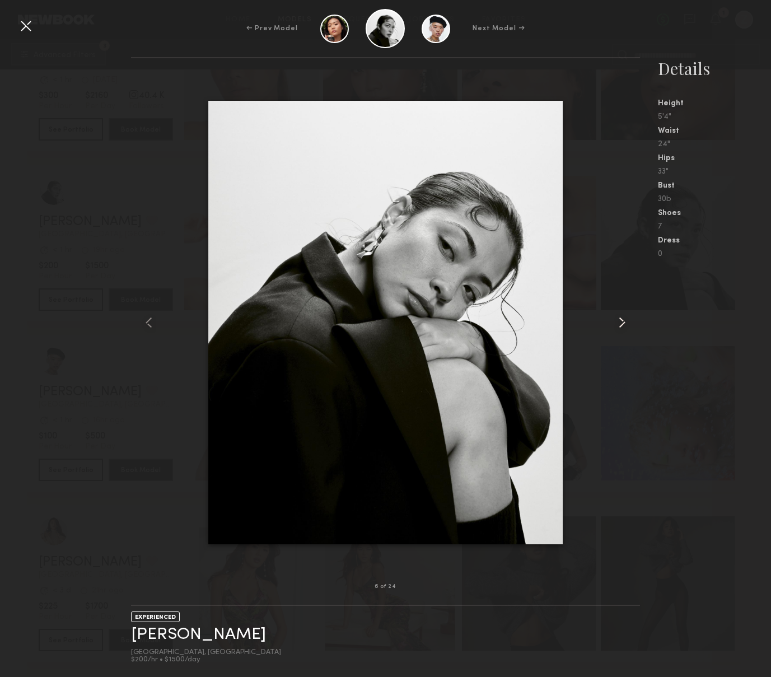
click at [620, 327] on common-icon at bounding box center [622, 323] width 18 height 18
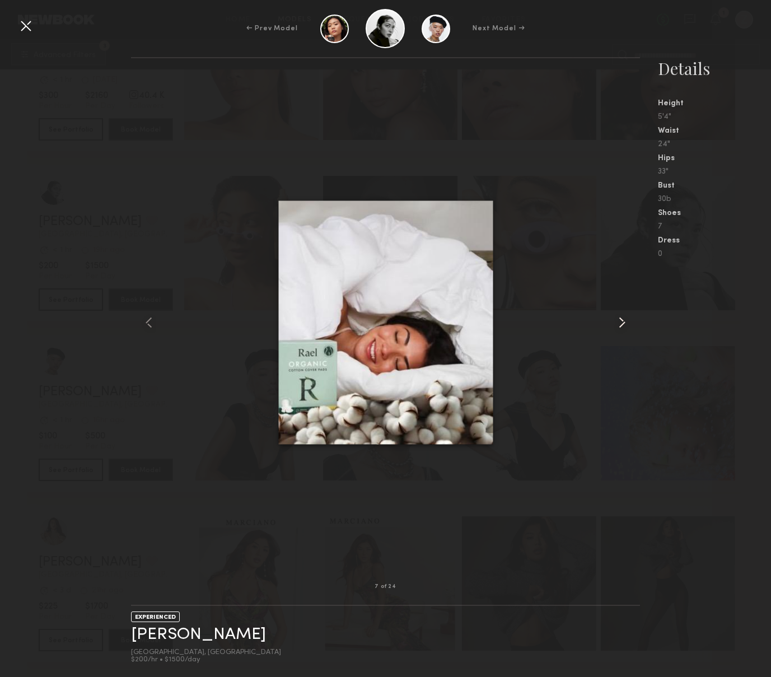
click at [620, 327] on common-icon at bounding box center [622, 323] width 18 height 18
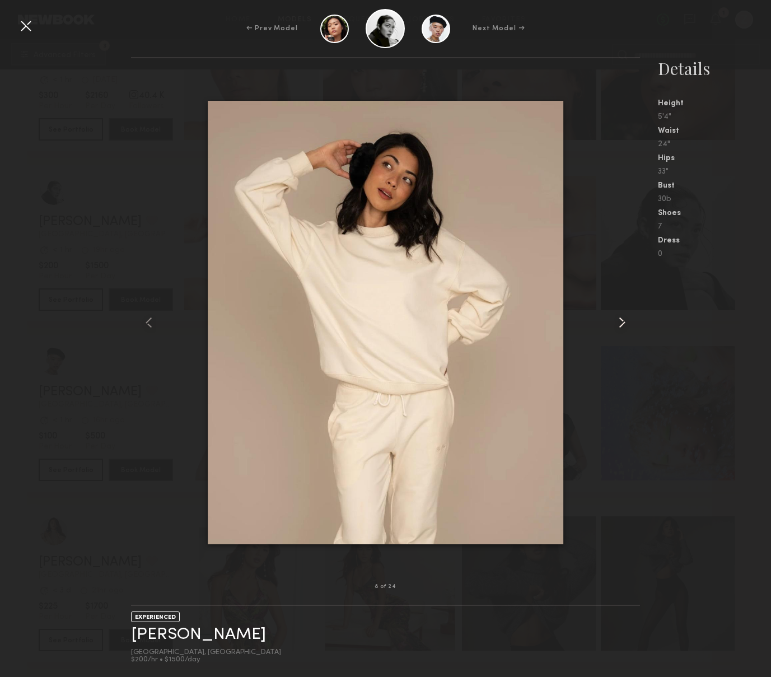
click at [620, 327] on common-icon at bounding box center [622, 323] width 18 height 18
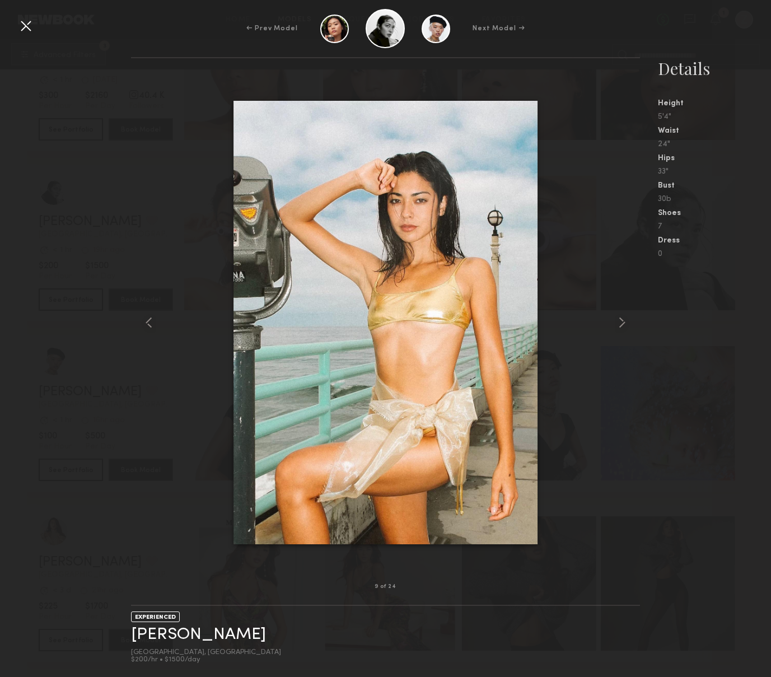
drag, startPoint x: 728, startPoint y: 325, endPoint x: 652, endPoint y: 231, distance: 121.5
click at [728, 325] on nb-gallery-model-stats "Details Height 5'4" Waist 24" Hips 33" Bust 30b Shoes 7 Dress 0" at bounding box center [705, 367] width 131 height 620
click at [27, 26] on div at bounding box center [26, 26] width 18 height 18
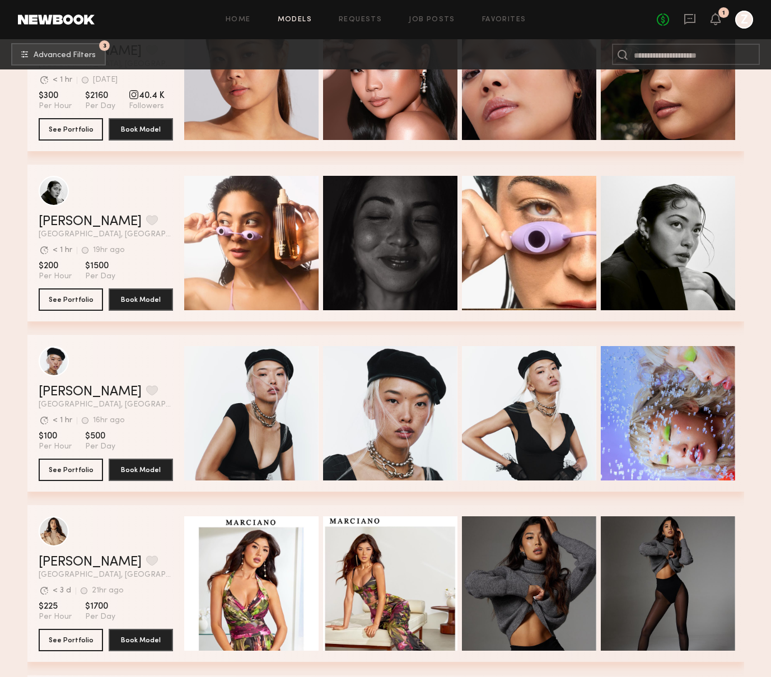
click at [136, 186] on div "grid" at bounding box center [106, 191] width 134 height 30
click at [64, 300] on button "See Portfolio" at bounding box center [71, 299] width 64 height 22
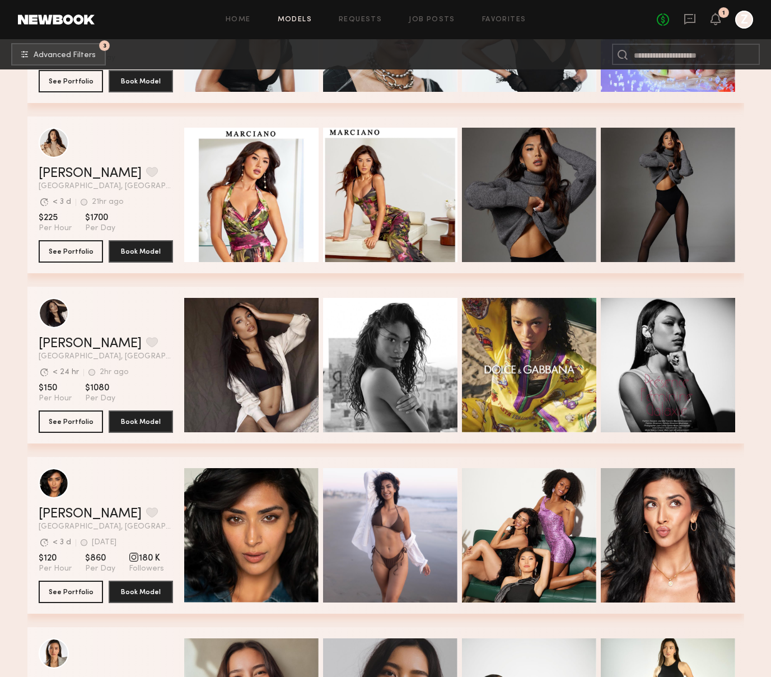
scroll to position [1691, 0]
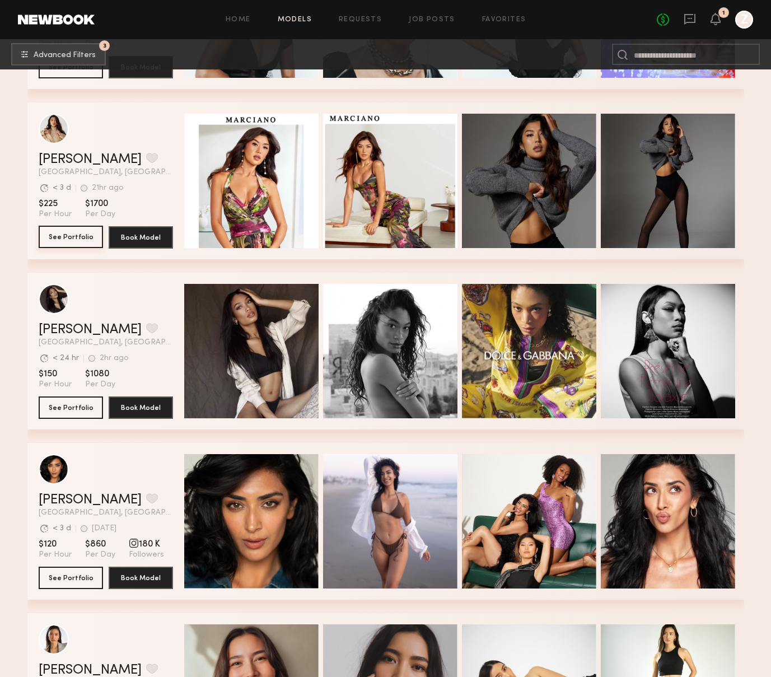
click at [65, 237] on button "See Portfolio" at bounding box center [71, 237] width 64 height 22
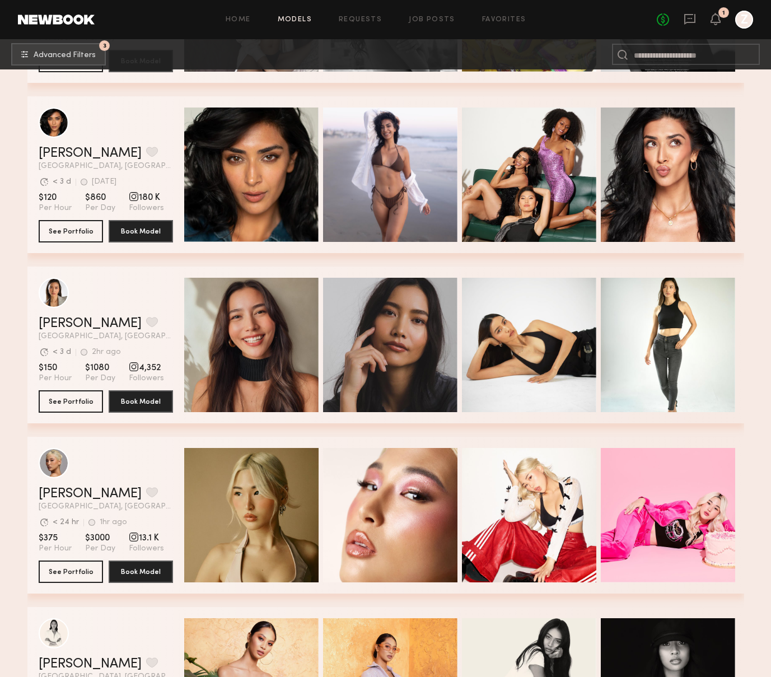
scroll to position [2151, 0]
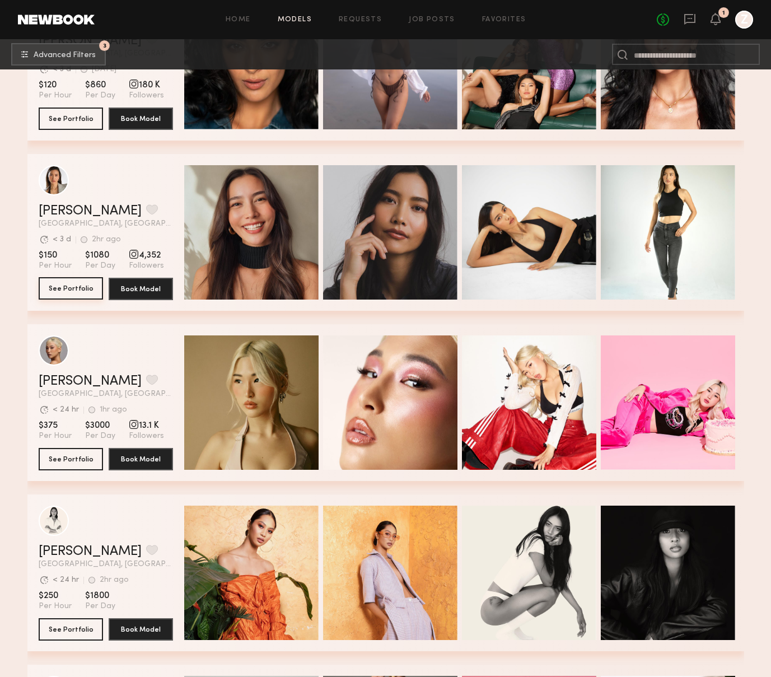
click at [74, 288] on button "See Portfolio" at bounding box center [71, 288] width 64 height 22
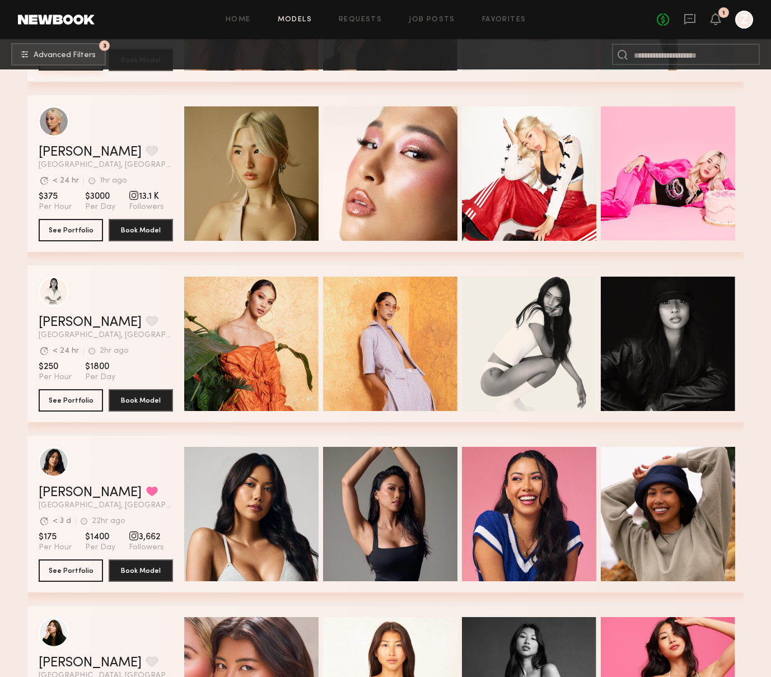
scroll to position [2415, 0]
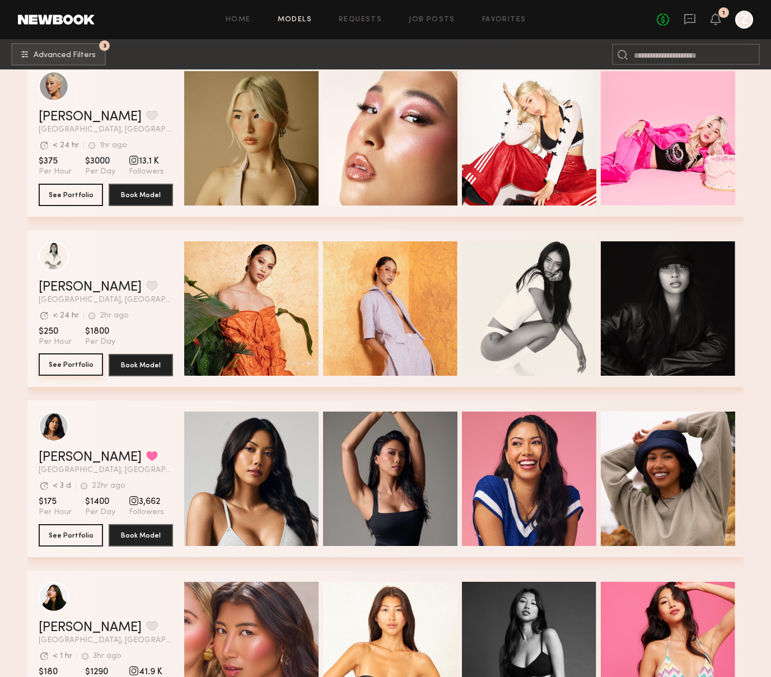
click at [77, 360] on button "See Portfolio" at bounding box center [71, 364] width 64 height 22
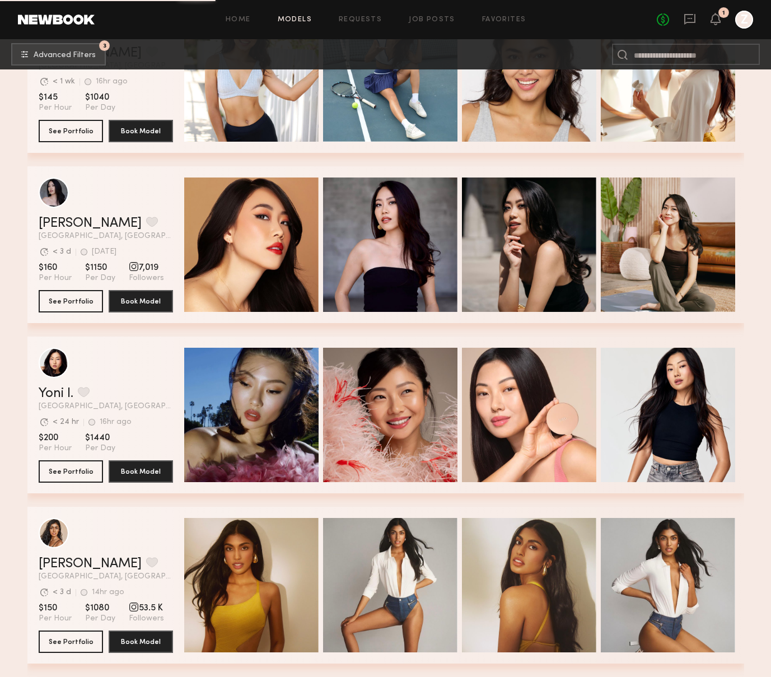
scroll to position [3478, 0]
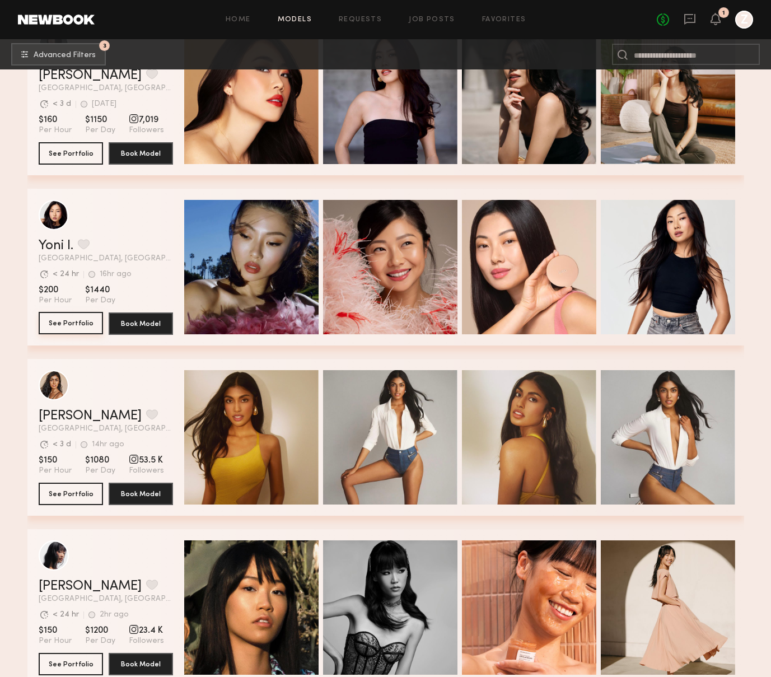
click at [80, 318] on button "See Portfolio" at bounding box center [71, 323] width 64 height 22
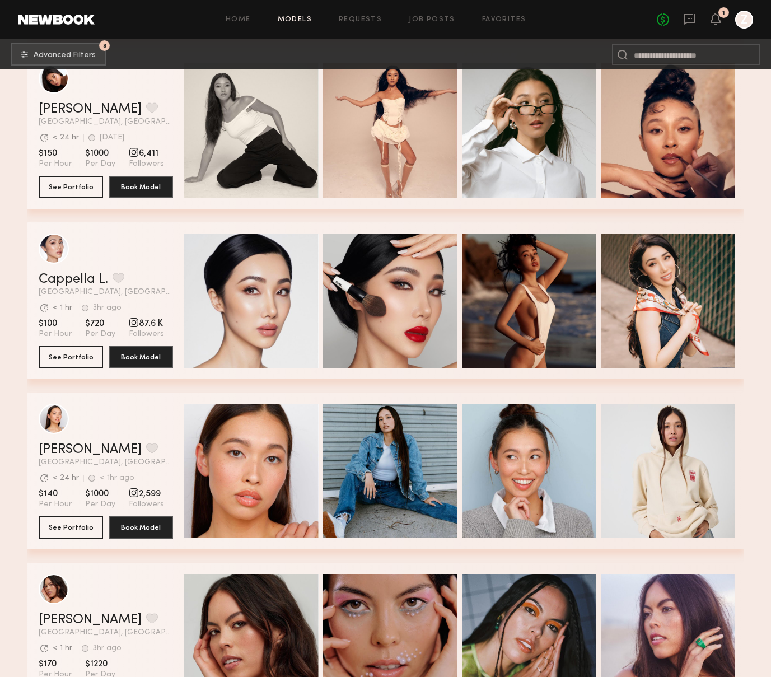
scroll to position [4183, 0]
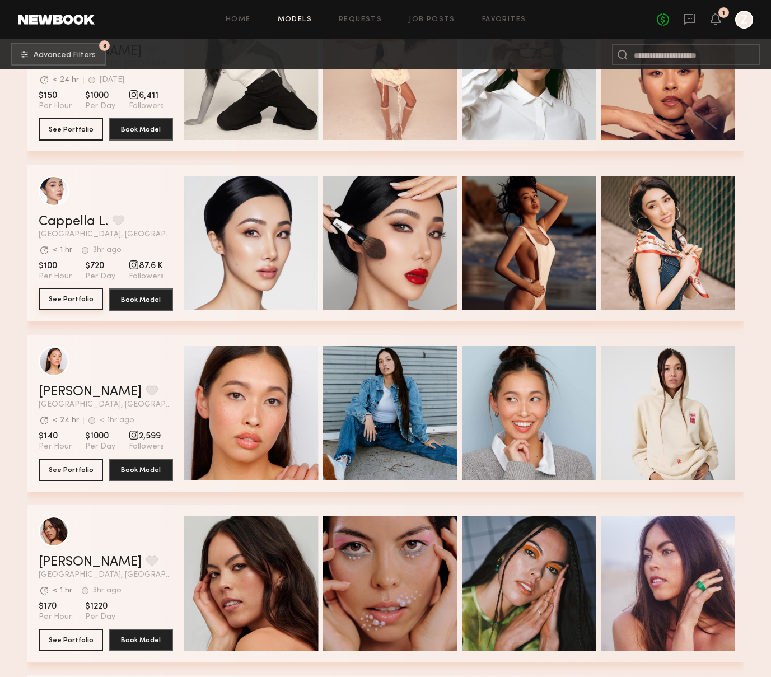
click at [60, 302] on button "See Portfolio" at bounding box center [71, 299] width 64 height 22
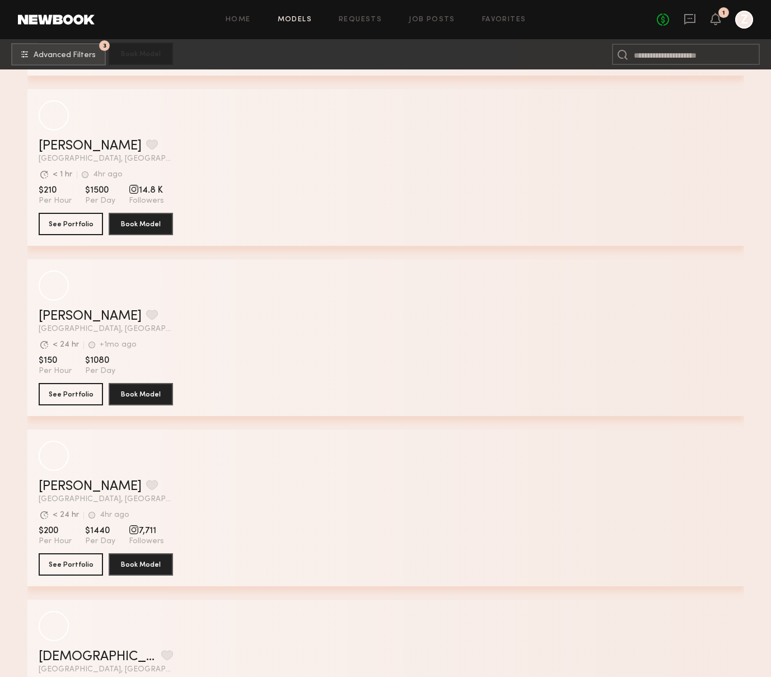
scroll to position [8114, 0]
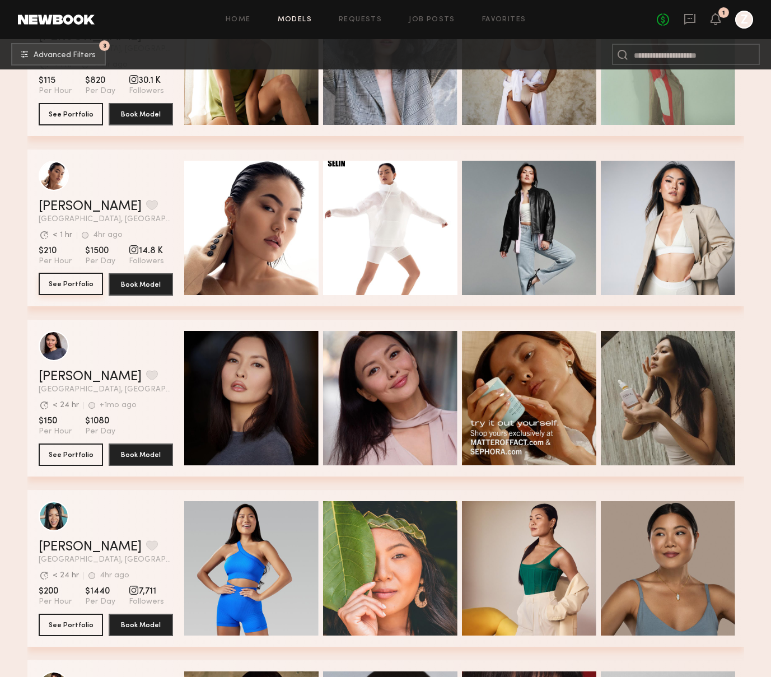
click at [67, 285] on button "See Portfolio" at bounding box center [71, 284] width 64 height 22
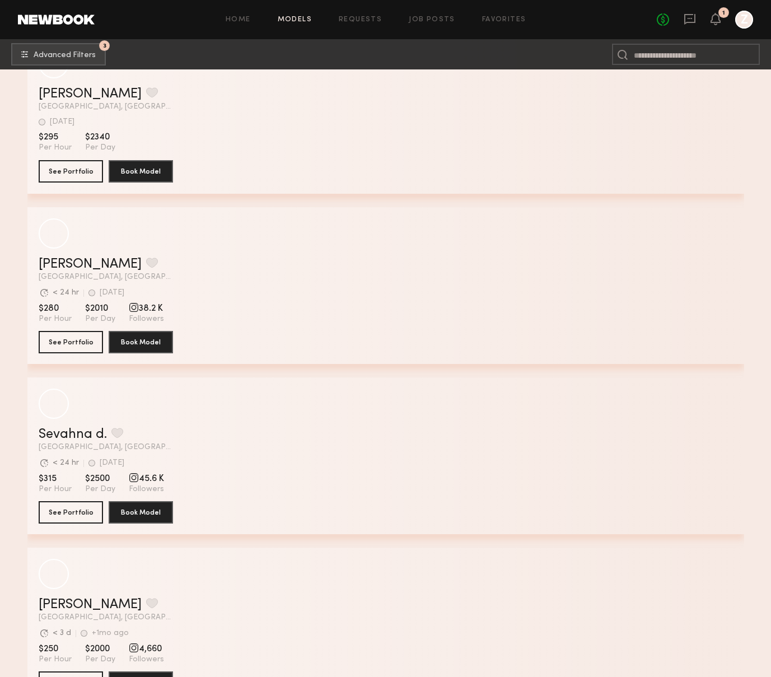
scroll to position [9089, 0]
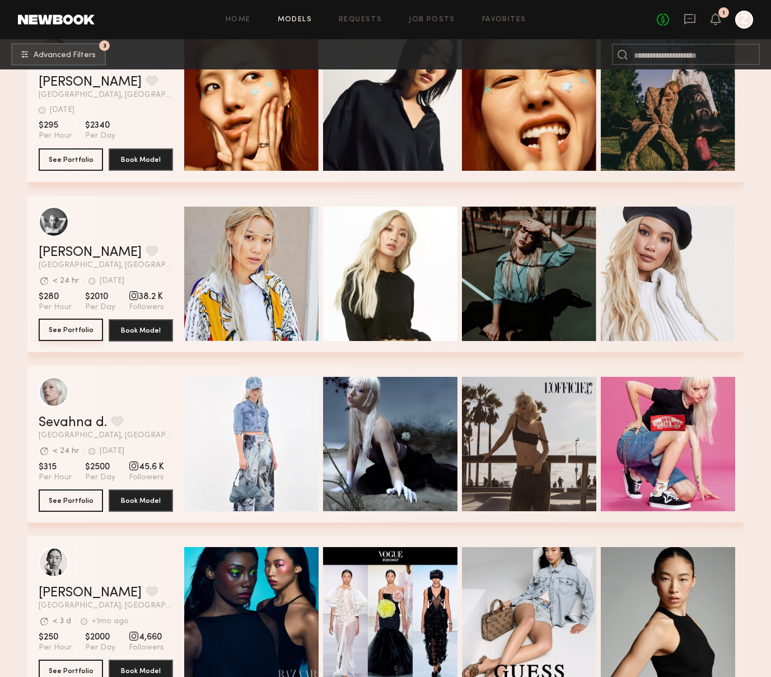
click at [83, 334] on button "See Portfolio" at bounding box center [71, 330] width 64 height 22
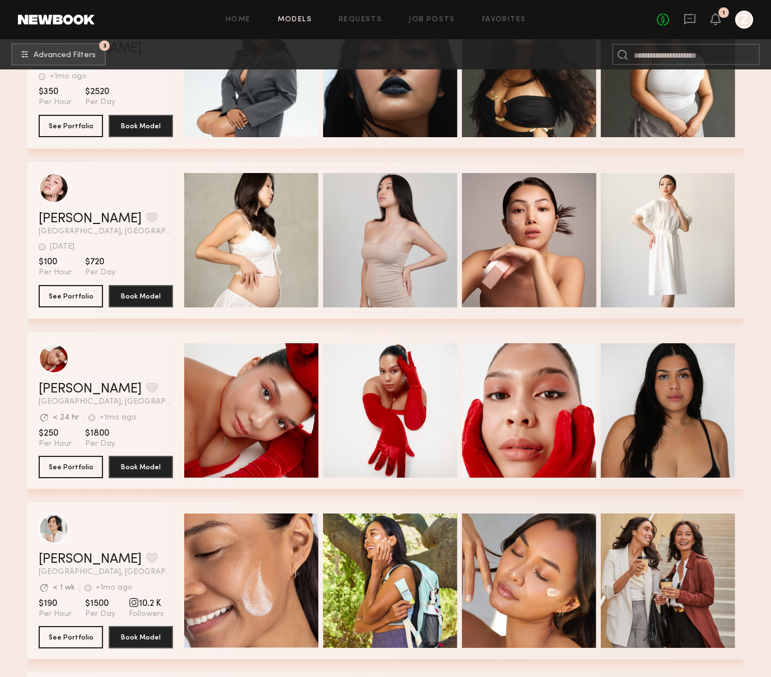
scroll to position [10324, 0]
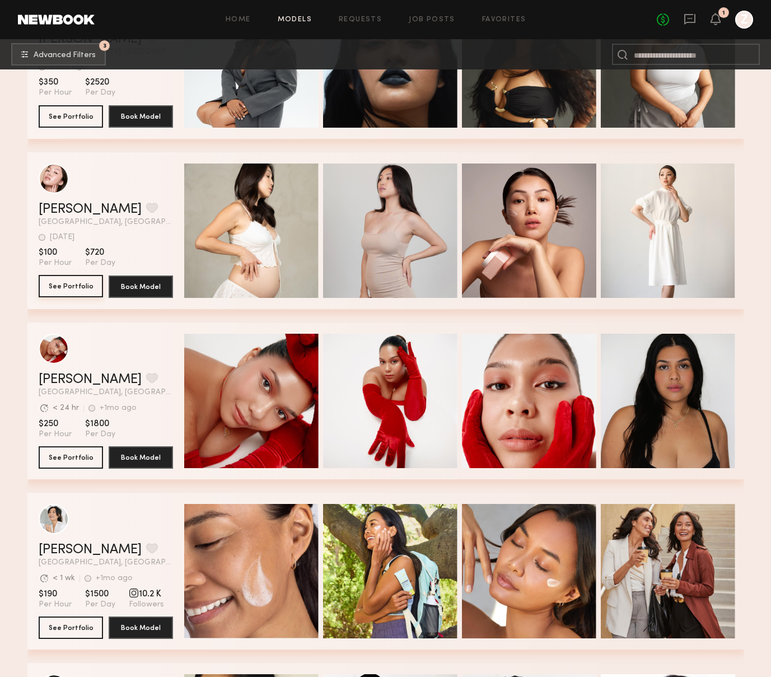
click at [81, 284] on button "See Portfolio" at bounding box center [71, 286] width 64 height 22
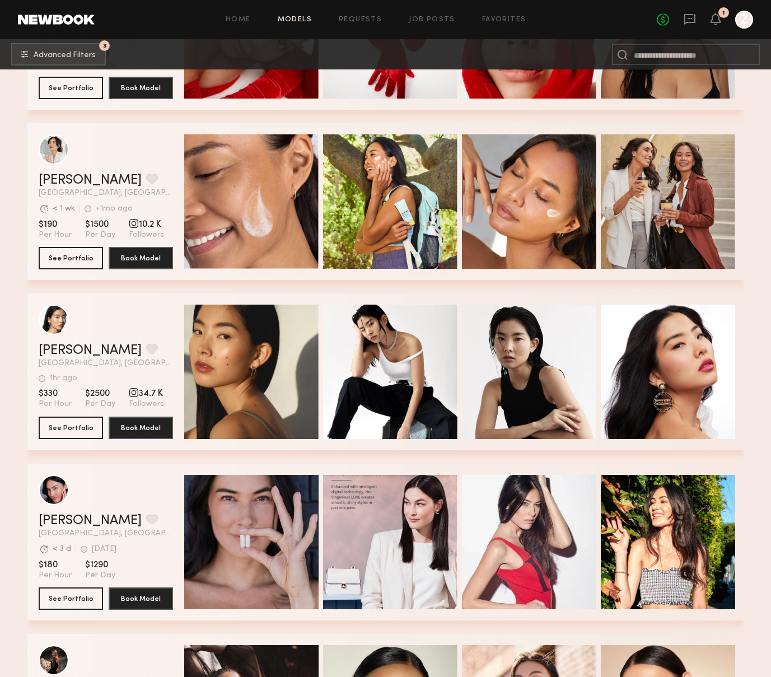
scroll to position [10730, 0]
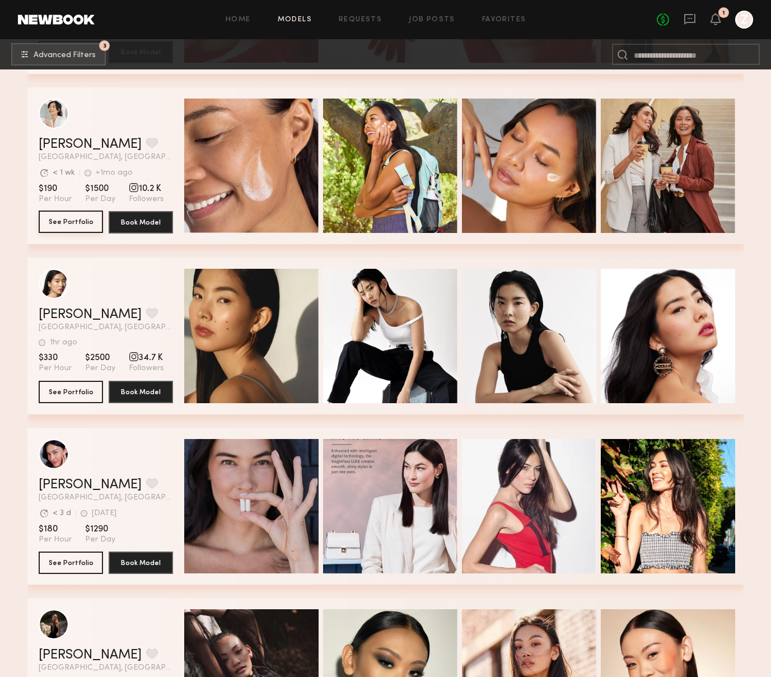
click at [60, 219] on button "See Portfolio" at bounding box center [71, 222] width 64 height 22
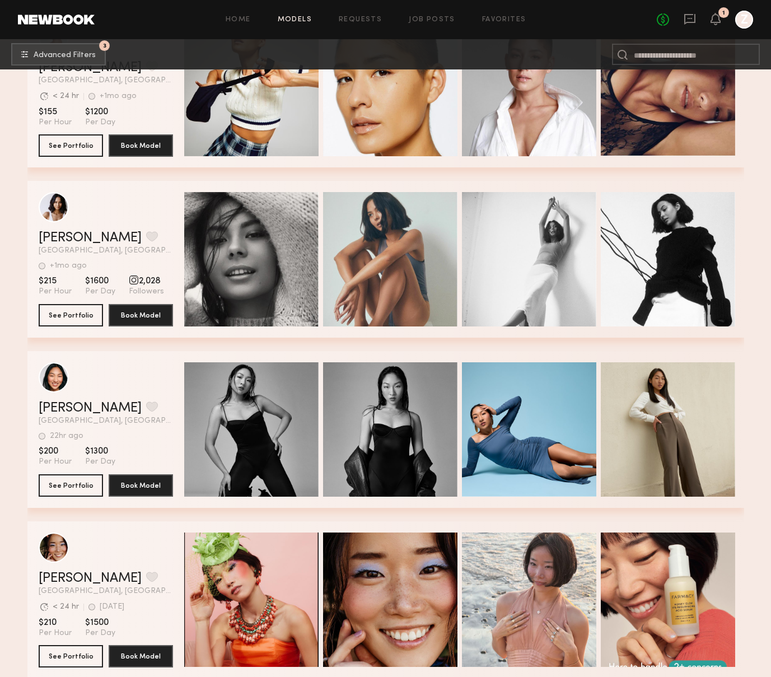
scroll to position [12339, 0]
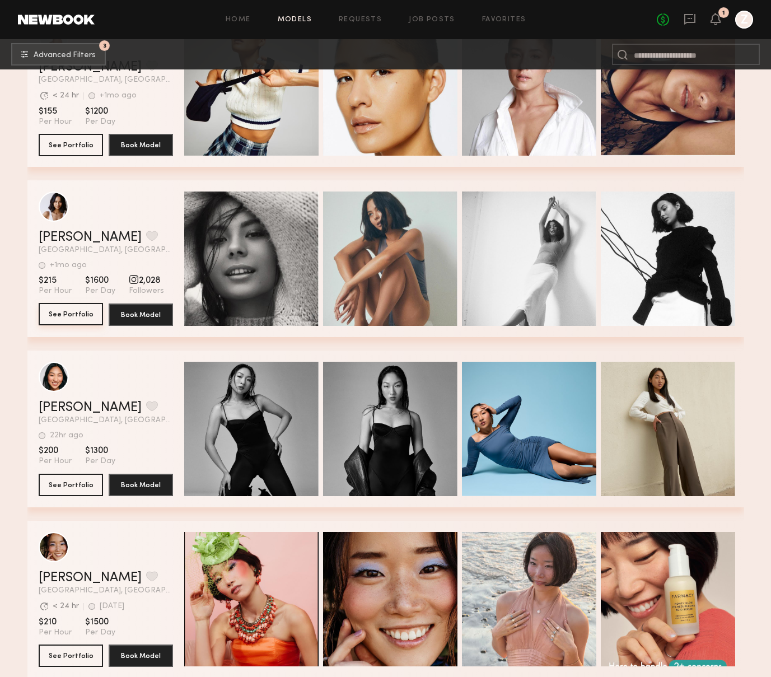
click at [65, 319] on button "See Portfolio" at bounding box center [71, 314] width 64 height 22
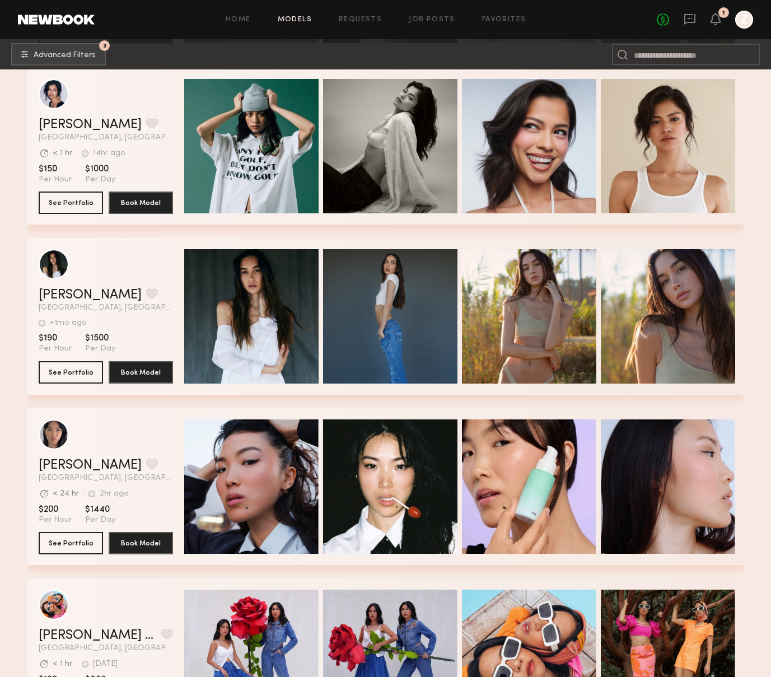
scroll to position [13065, 0]
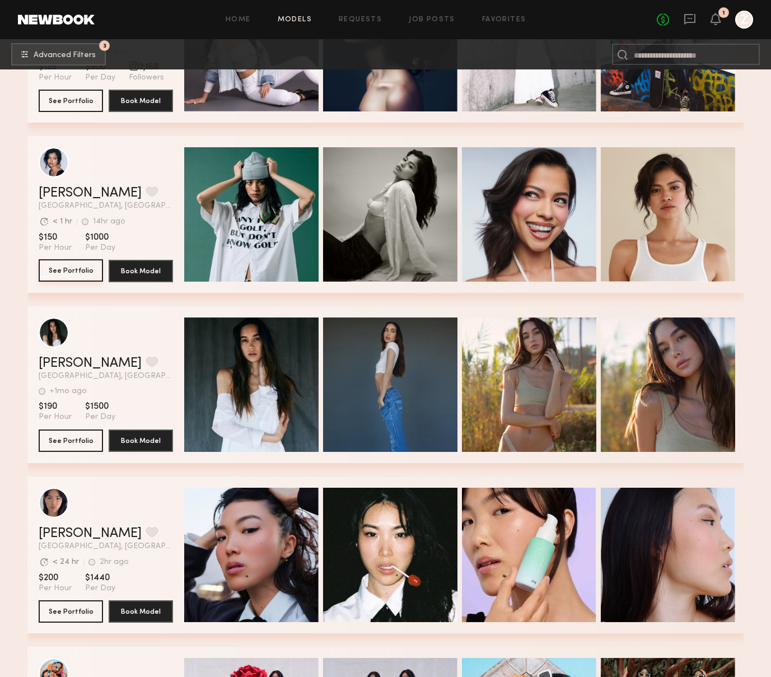
click at [64, 272] on button "See Portfolio" at bounding box center [71, 270] width 64 height 22
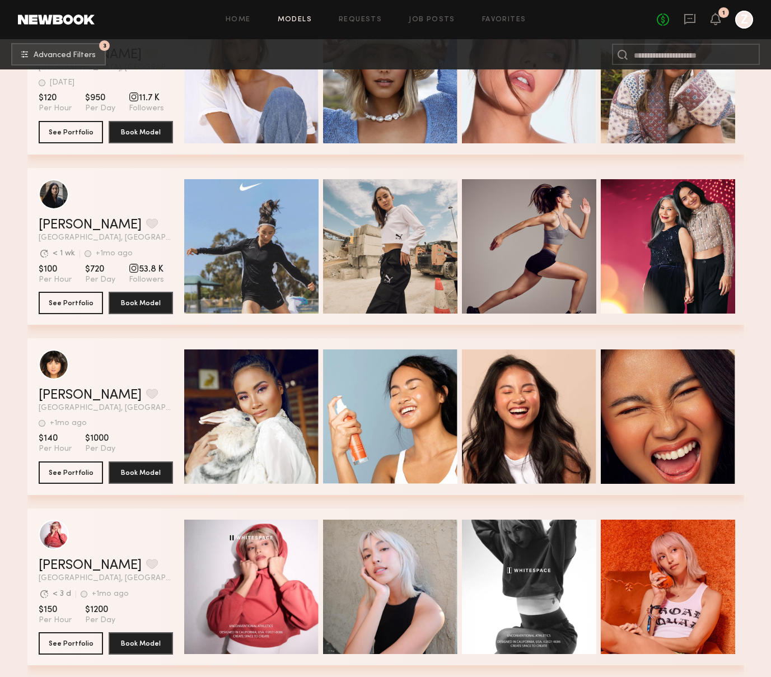
scroll to position [14557, 0]
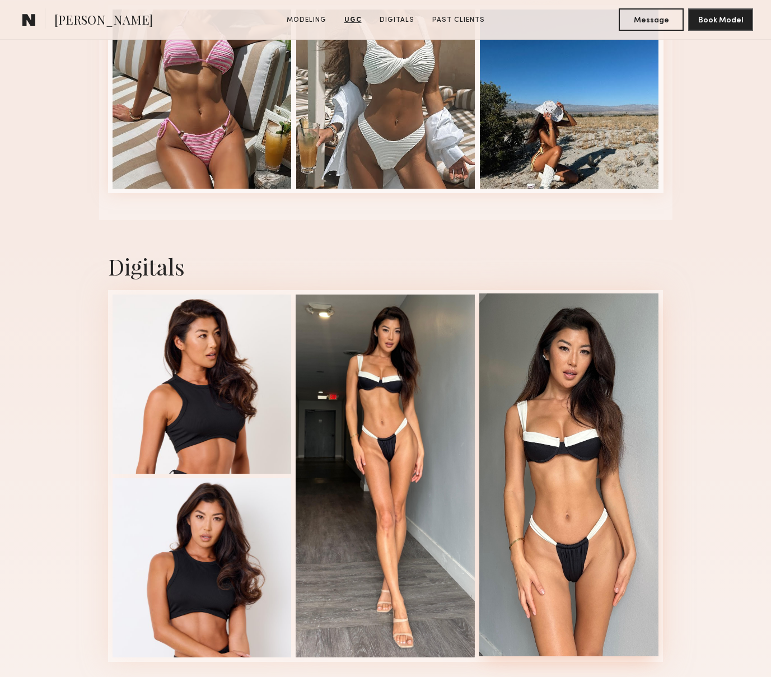
scroll to position [1987, 0]
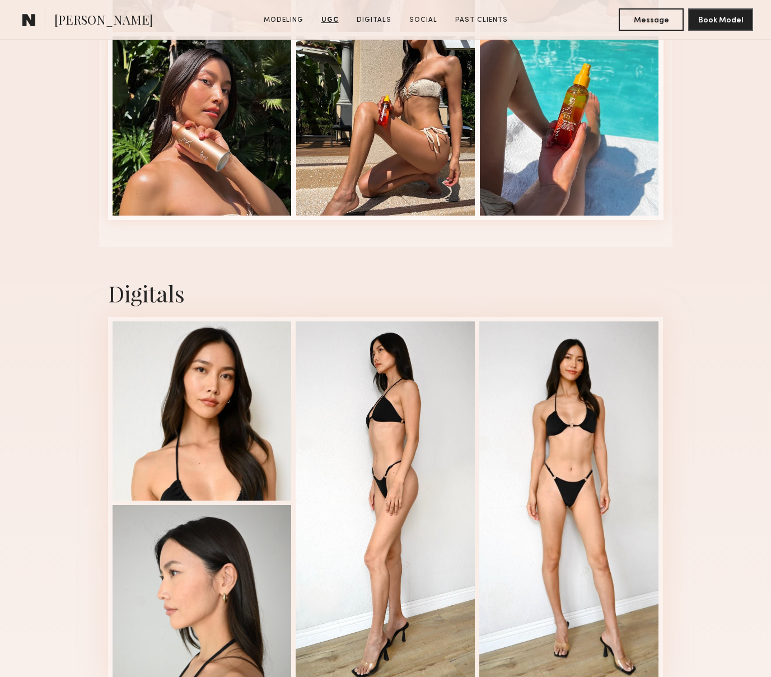
scroll to position [2666, 0]
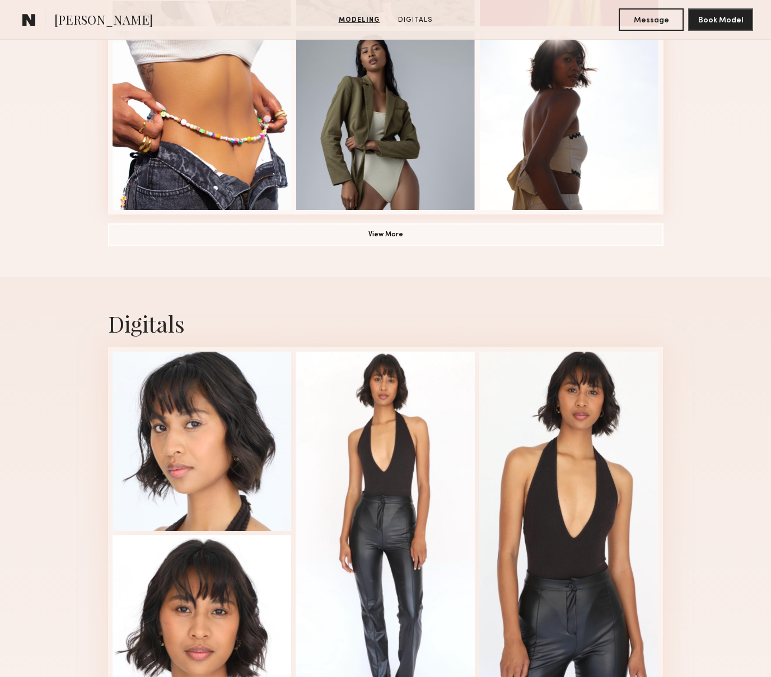
scroll to position [975, 0]
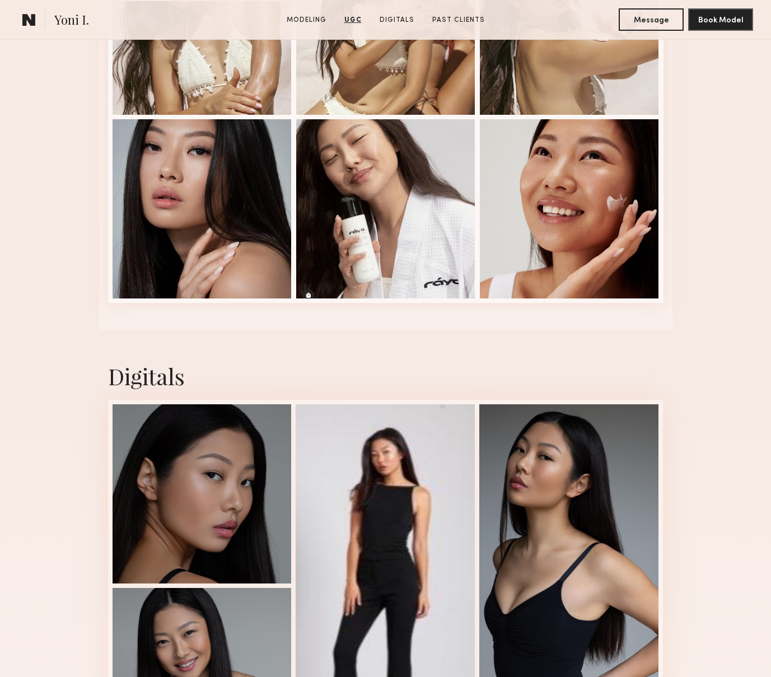
scroll to position [2522, 0]
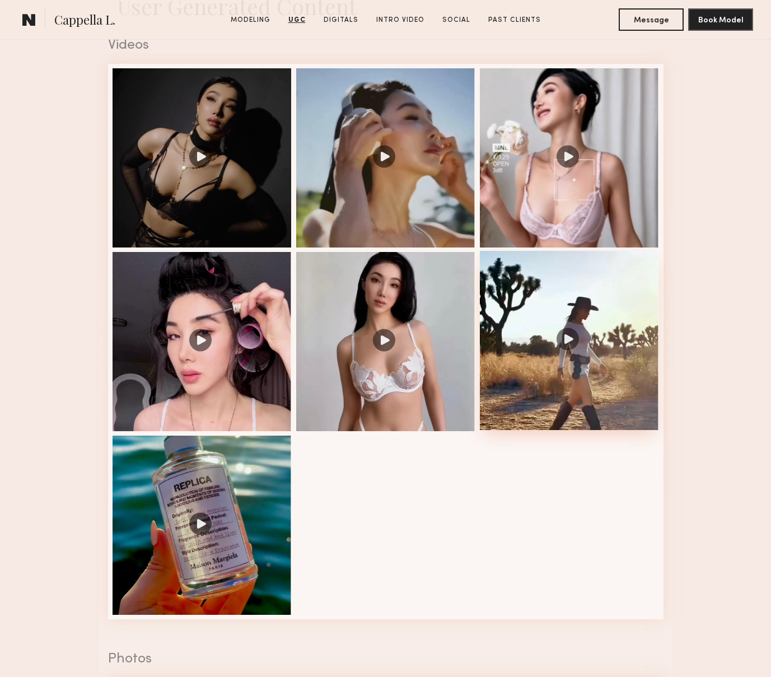
scroll to position [1151, 0]
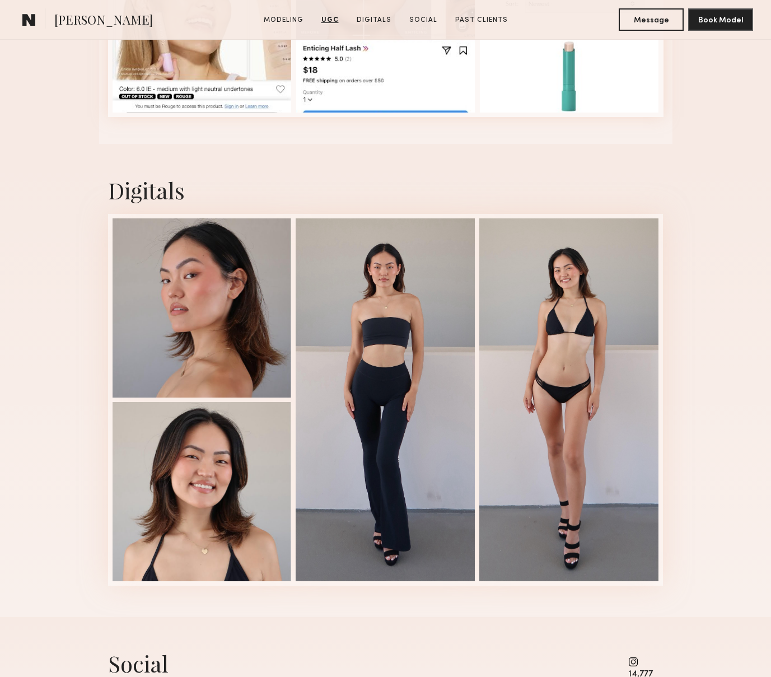
scroll to position [1904, 0]
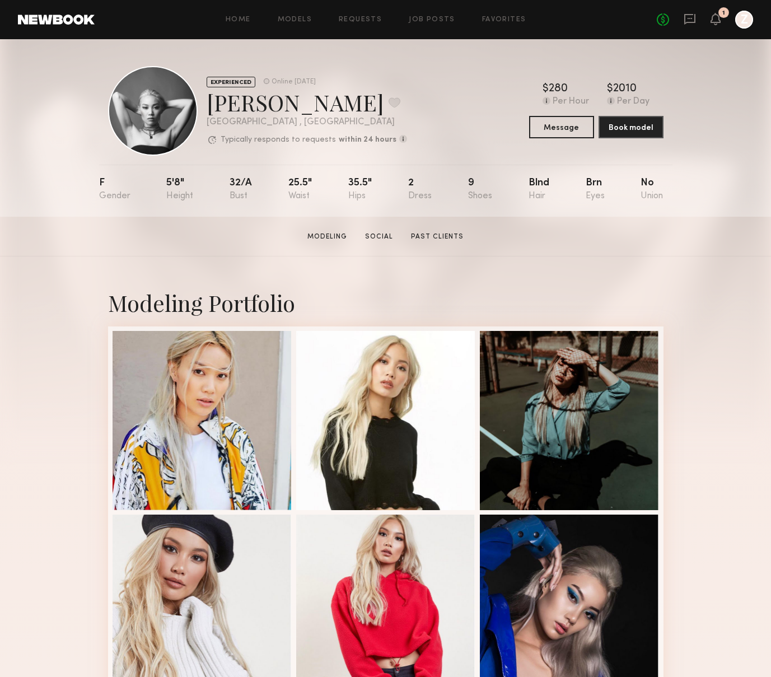
scroll to position [374, 0]
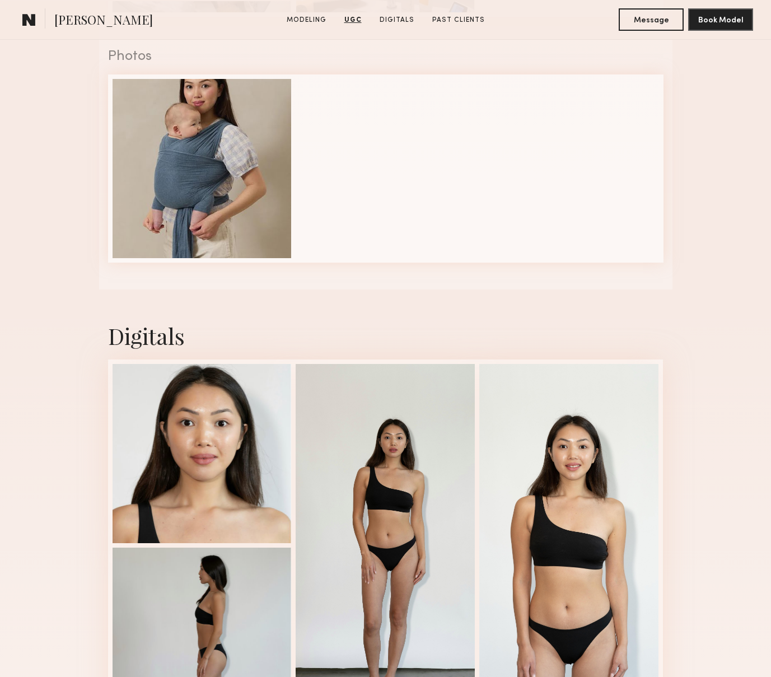
scroll to position [1821, 0]
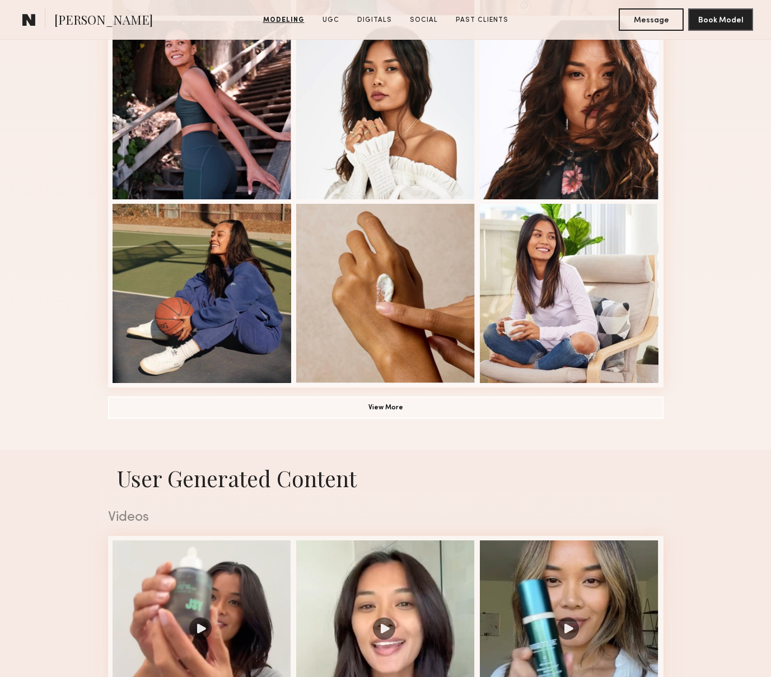
scroll to position [693, 0]
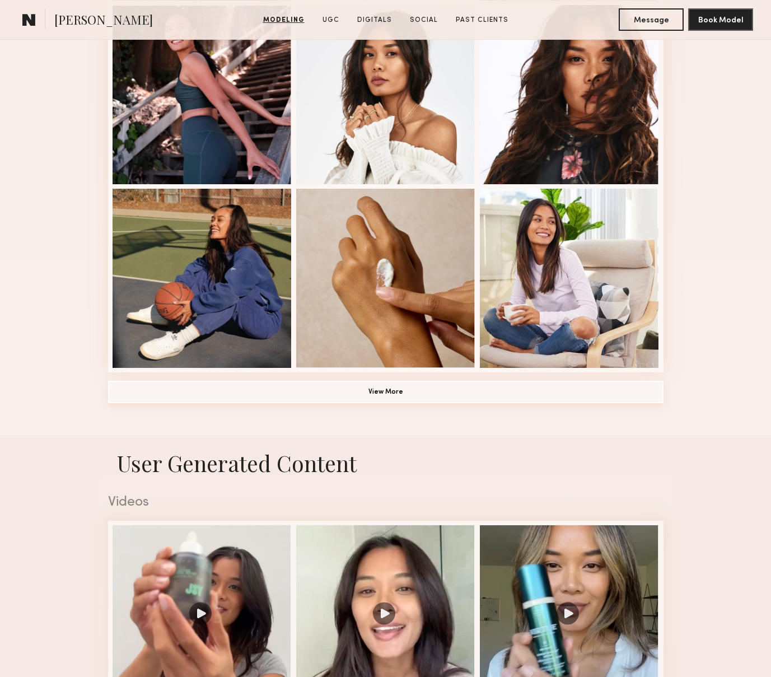
click at [384, 394] on button "View More" at bounding box center [386, 392] width 556 height 22
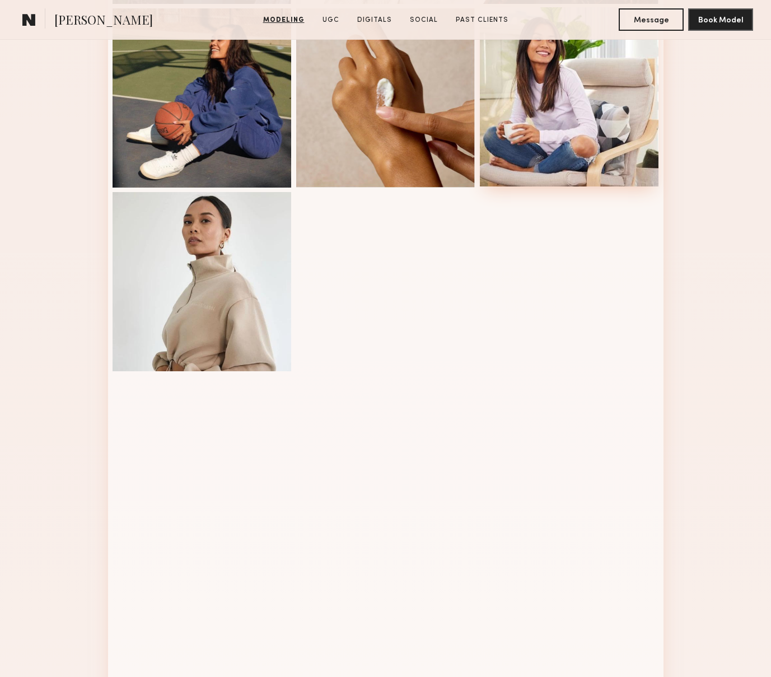
scroll to position [1221, 0]
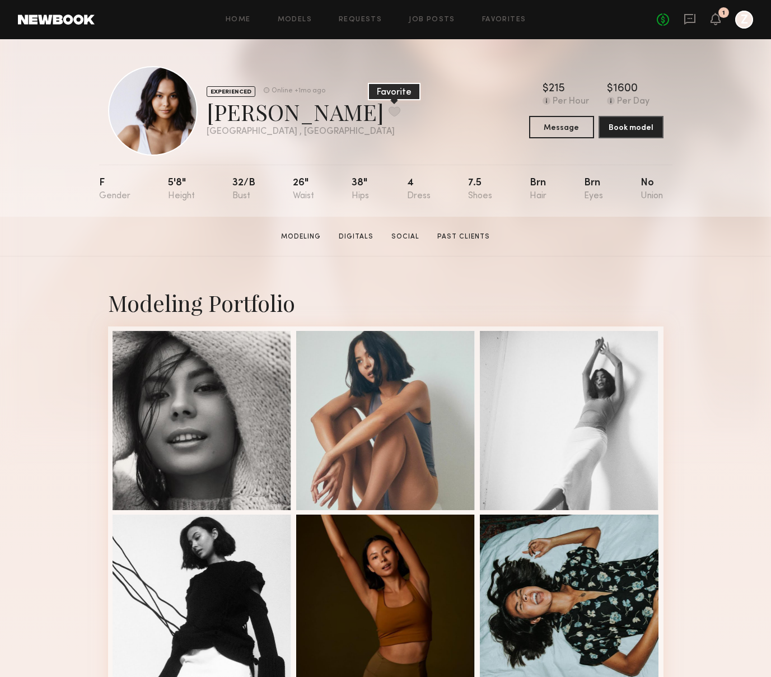
click at [389, 111] on button at bounding box center [395, 111] width 12 height 10
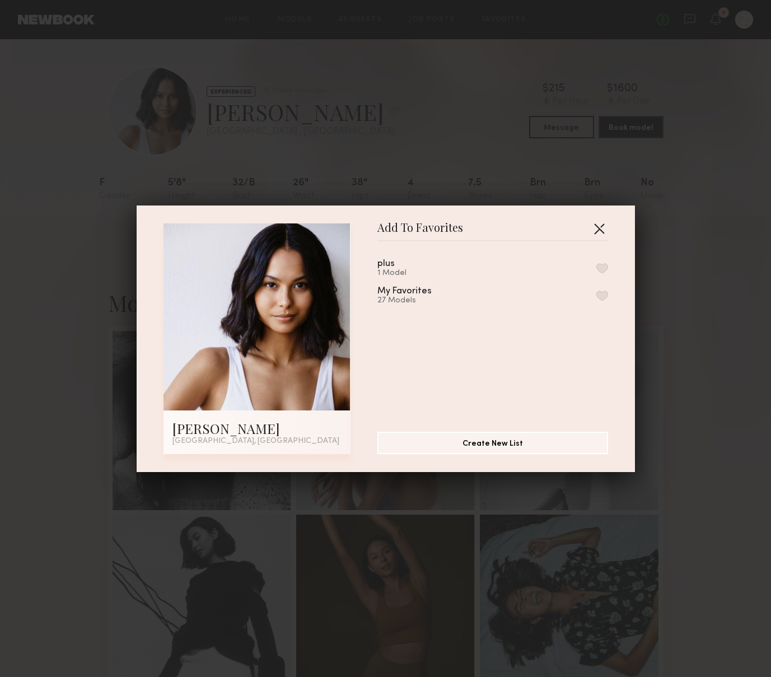
click at [600, 228] on button "button" at bounding box center [599, 229] width 18 height 18
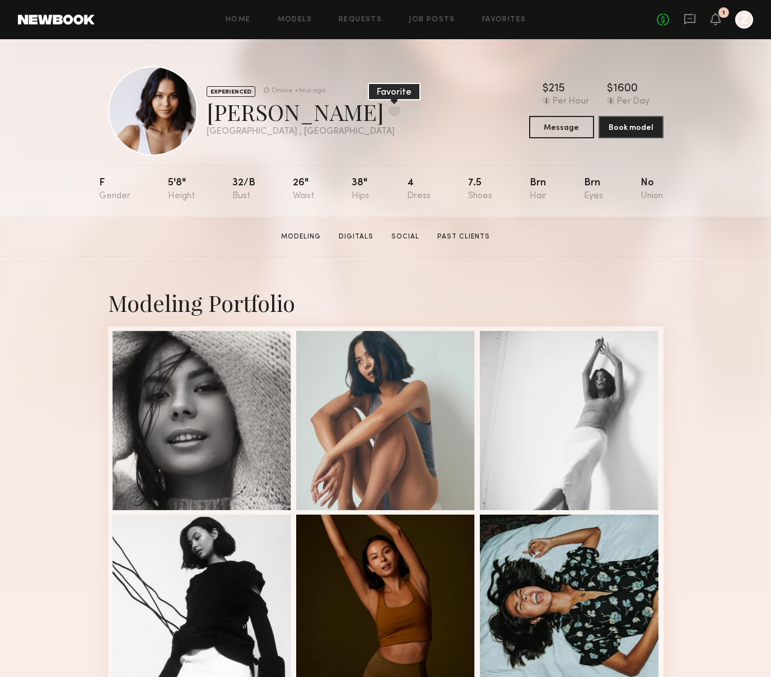
click at [389, 112] on button at bounding box center [395, 111] width 12 height 10
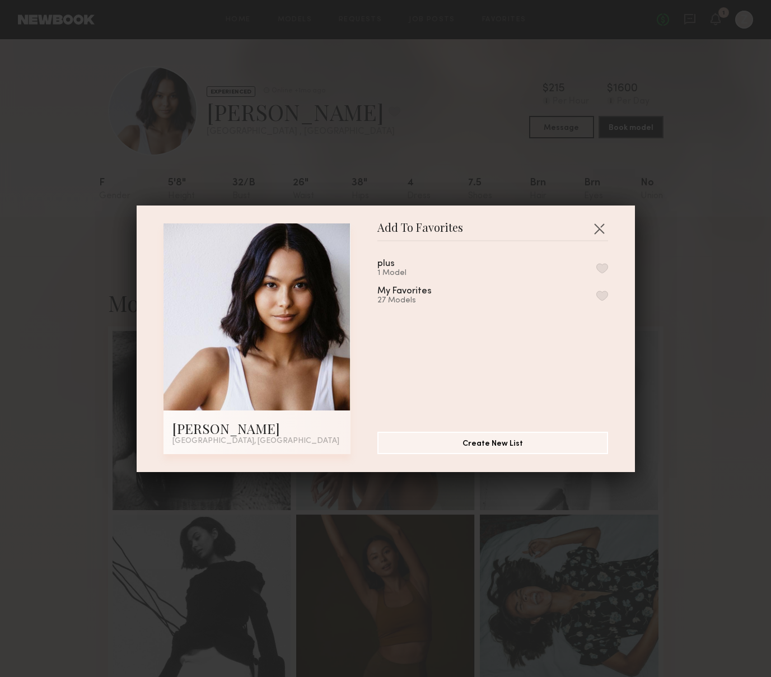
click at [603, 295] on button "button" at bounding box center [602, 296] width 12 height 10
drag, startPoint x: 411, startPoint y: 106, endPoint x: 413, endPoint y: 117, distance: 10.8
click at [411, 106] on div "Add To Favorites [PERSON_NAME] [GEOGRAPHIC_DATA], [GEOGRAPHIC_DATA] Add To Favo…" at bounding box center [385, 338] width 771 height 677
